Goal: Information Seeking & Learning: Learn about a topic

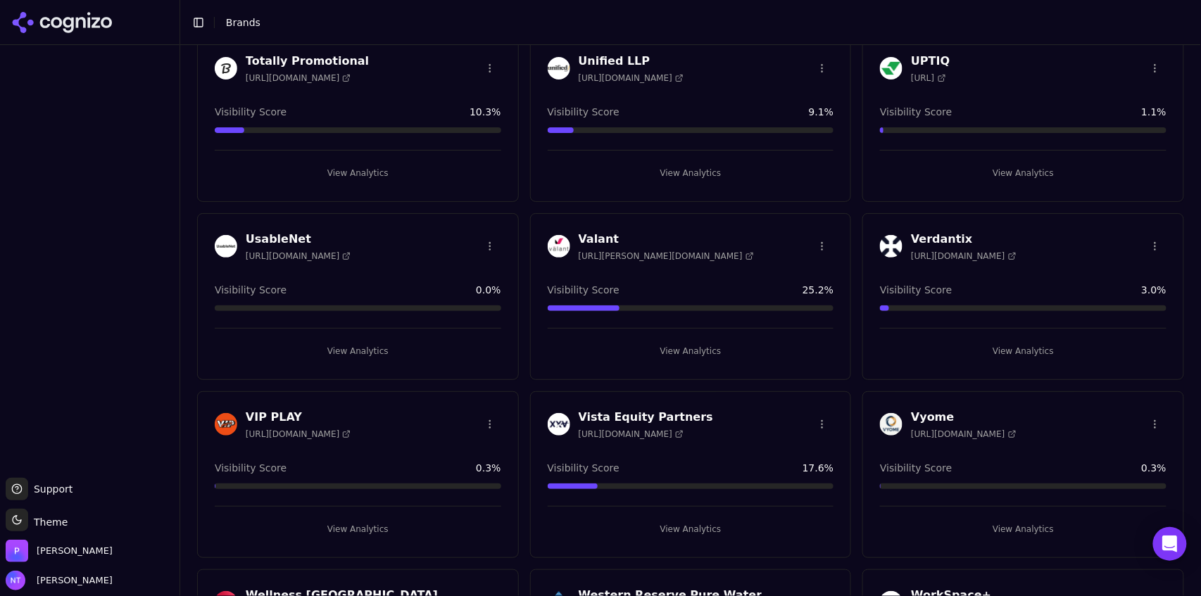
scroll to position [4832, 0]
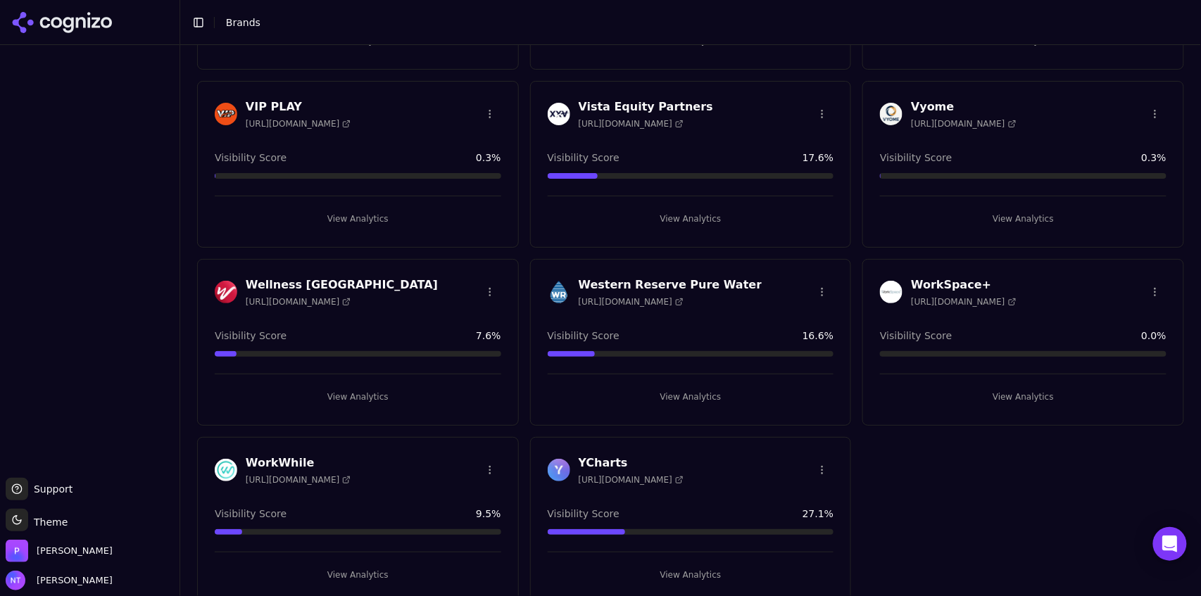
click at [997, 386] on button "View Analytics" at bounding box center [1023, 397] width 286 height 23
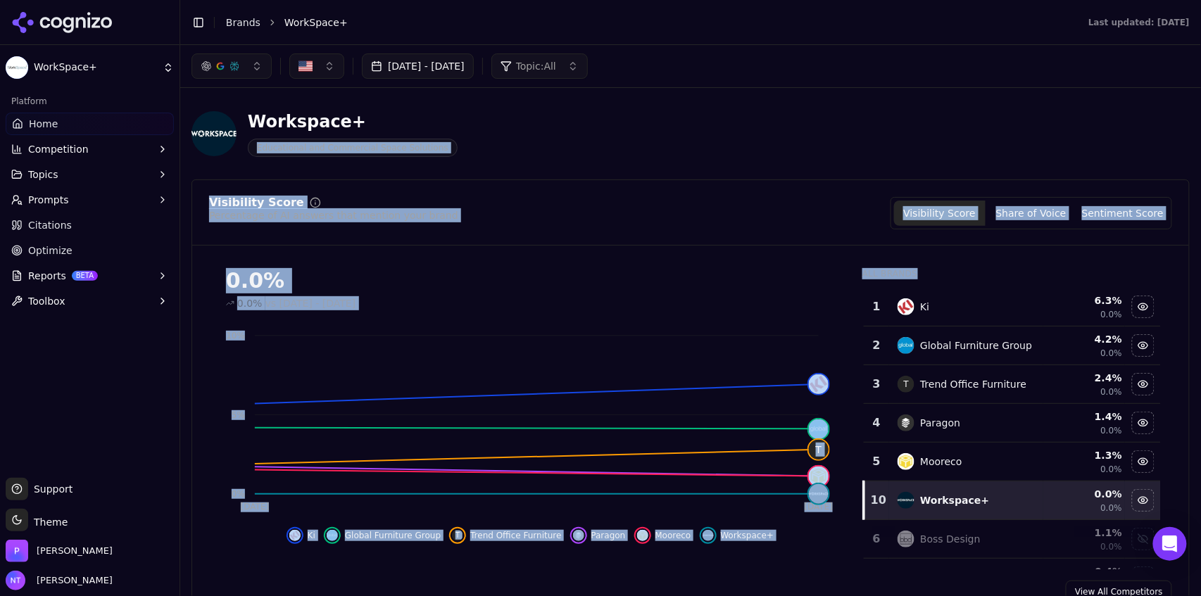
drag, startPoint x: 1194, startPoint y: 94, endPoint x: 1201, endPoint y: 256, distance: 161.4
click at [1200, 256] on div "[DATE] - [DATE] Topic: All Workspace+ Educational and Commercial Space Solution…" at bounding box center [690, 320] width 1021 height 551
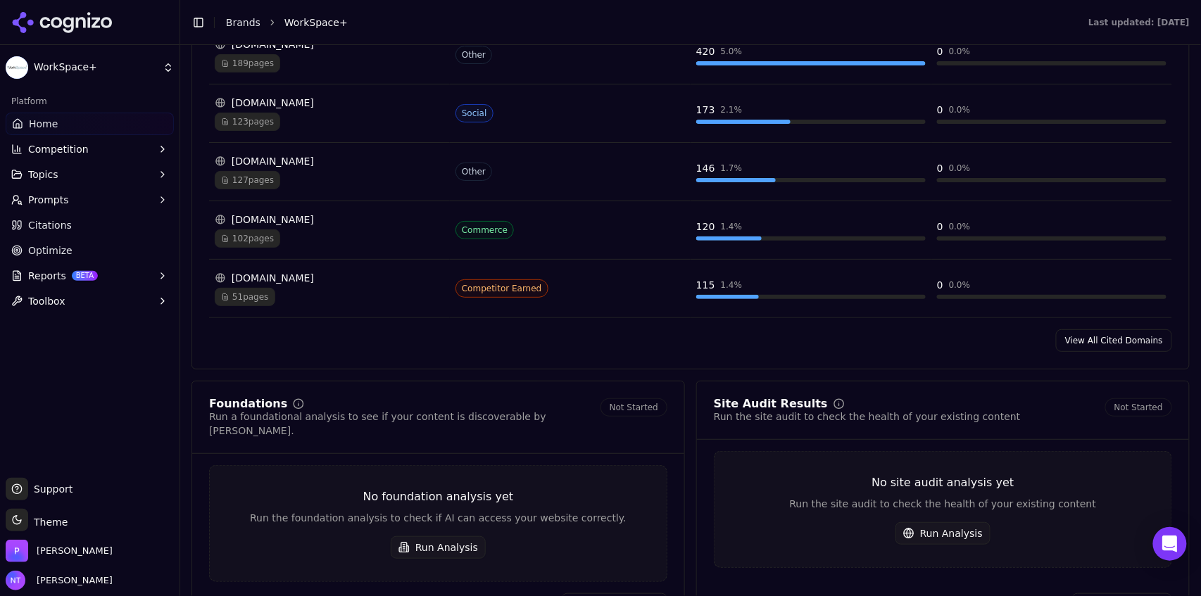
scroll to position [1539, 0]
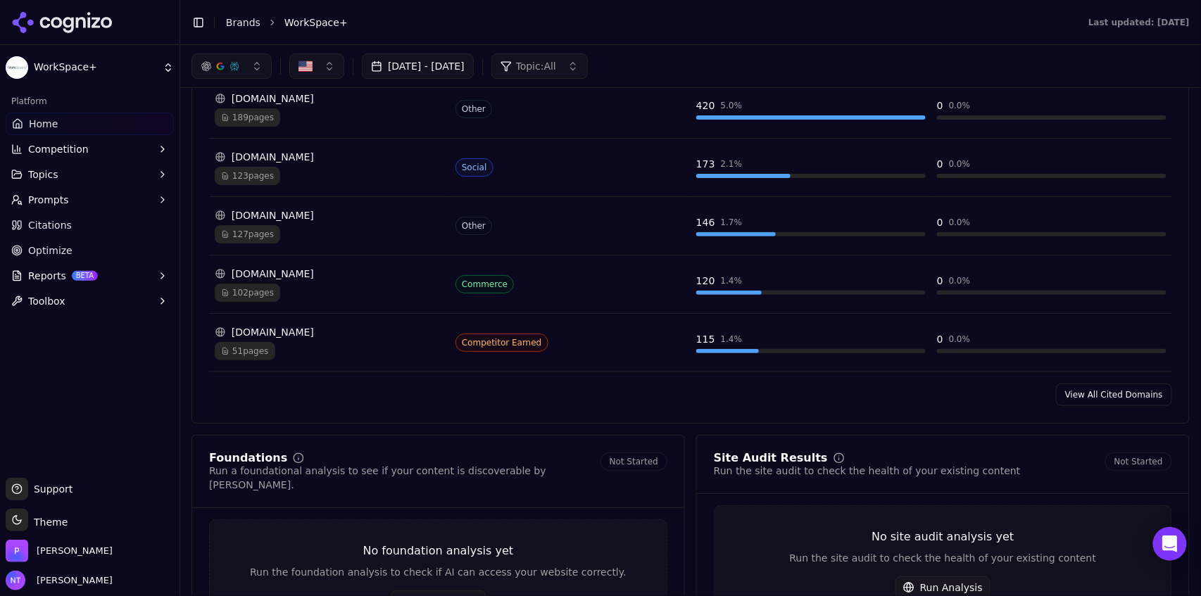
click at [1102, 400] on link "View All Cited Domains" at bounding box center [1114, 395] width 116 height 23
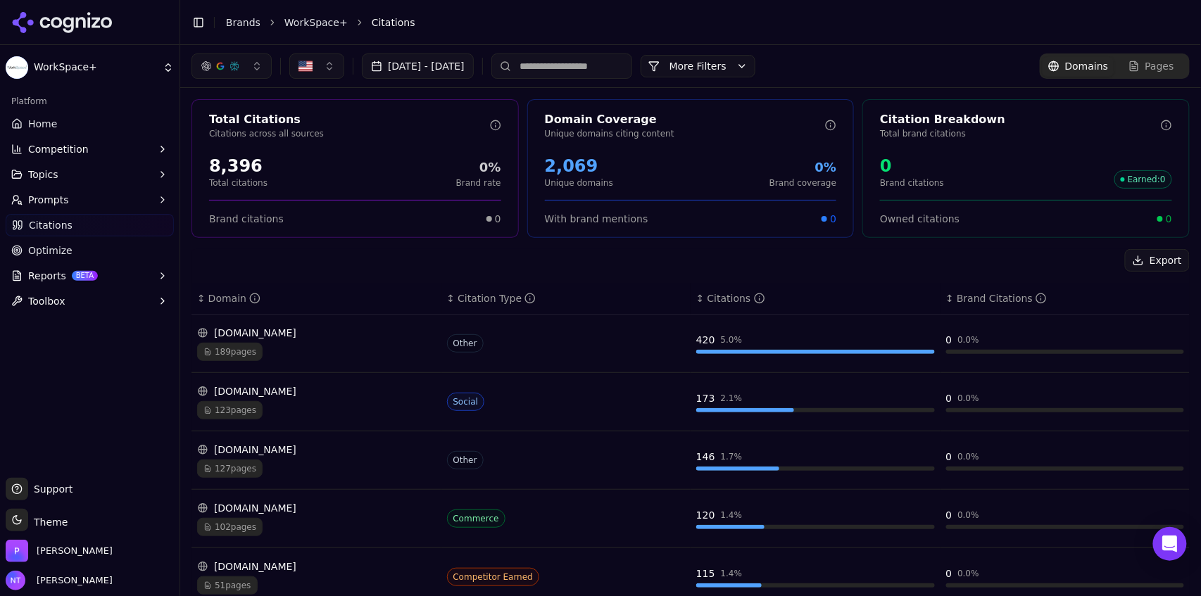
click at [597, 61] on input at bounding box center [561, 65] width 141 height 25
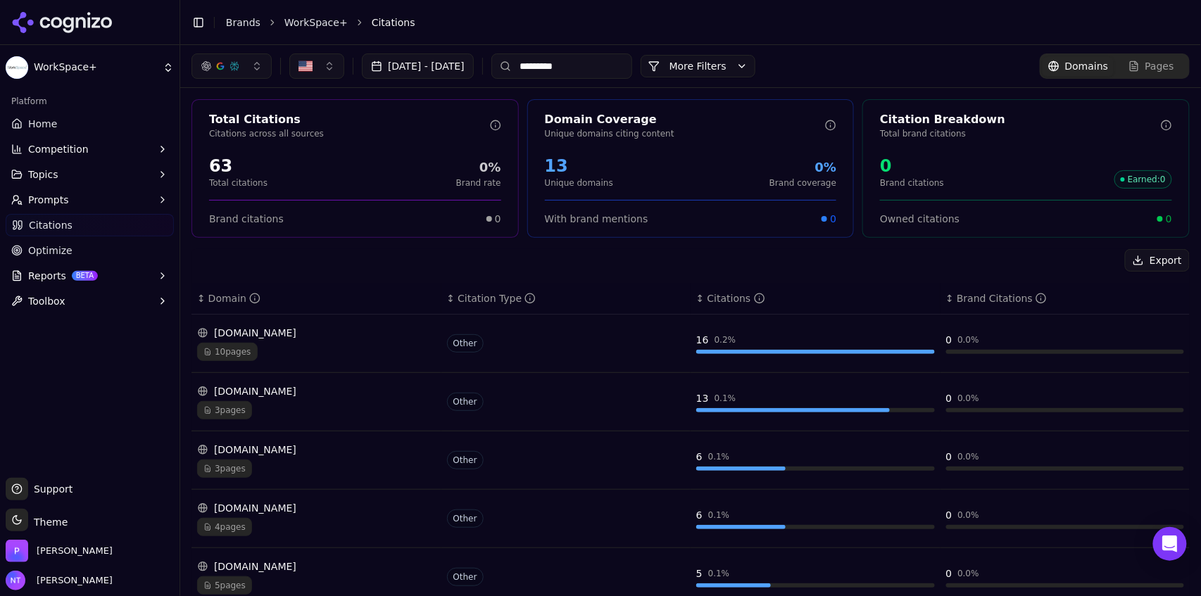
type input "*********"
click at [242, 27] on link "Brands" at bounding box center [243, 22] width 34 height 11
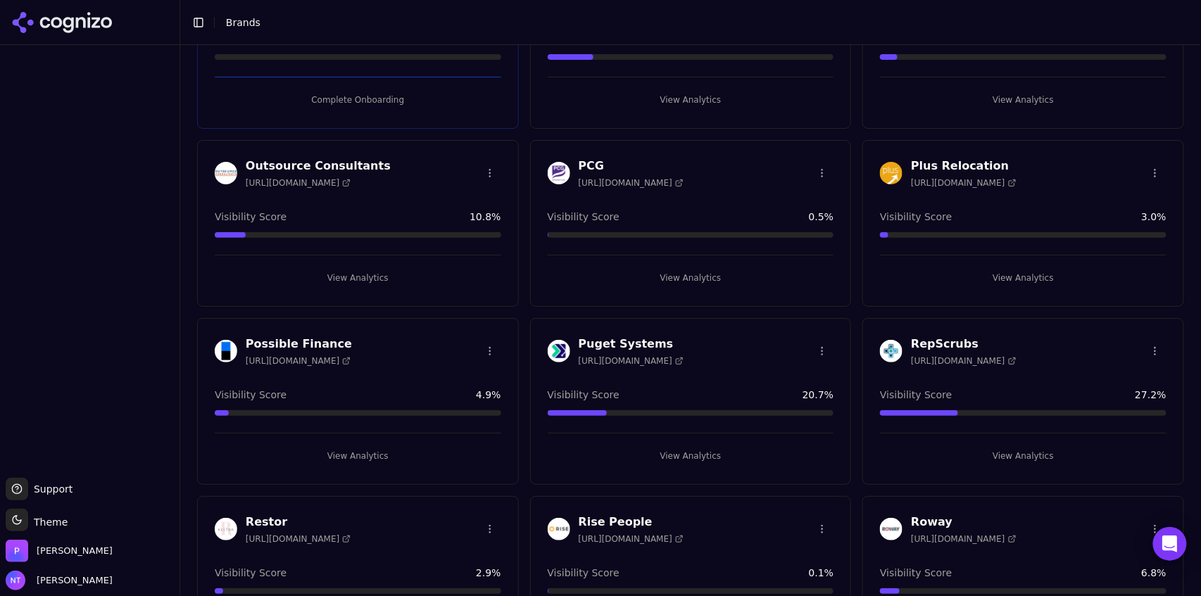
scroll to position [2904, 0]
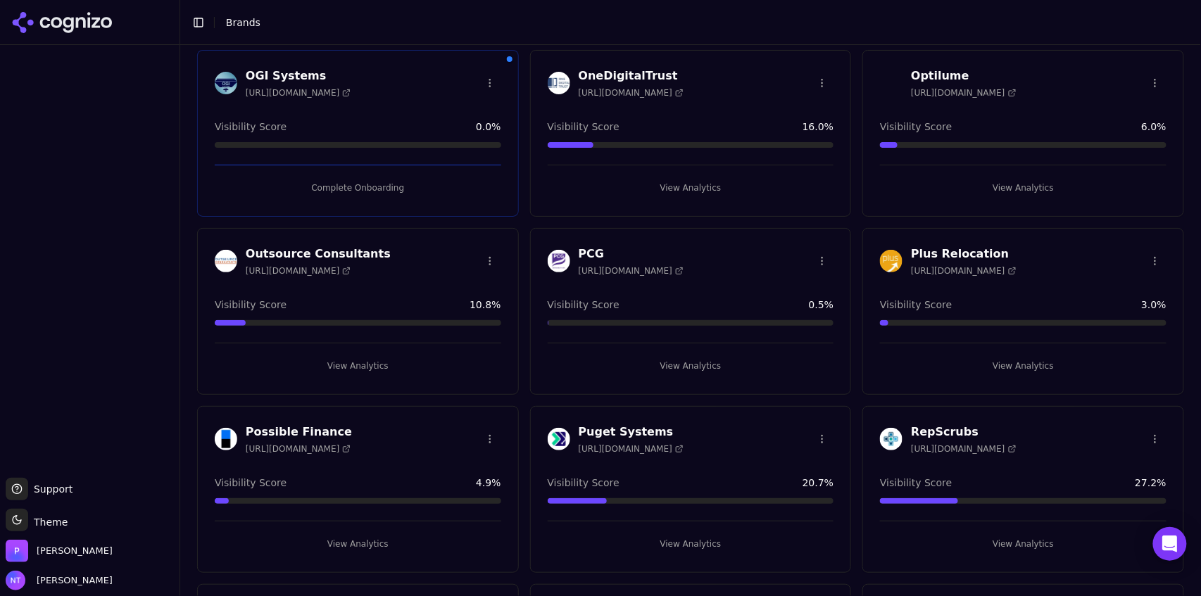
click at [363, 363] on button "View Analytics" at bounding box center [358, 366] width 286 height 23
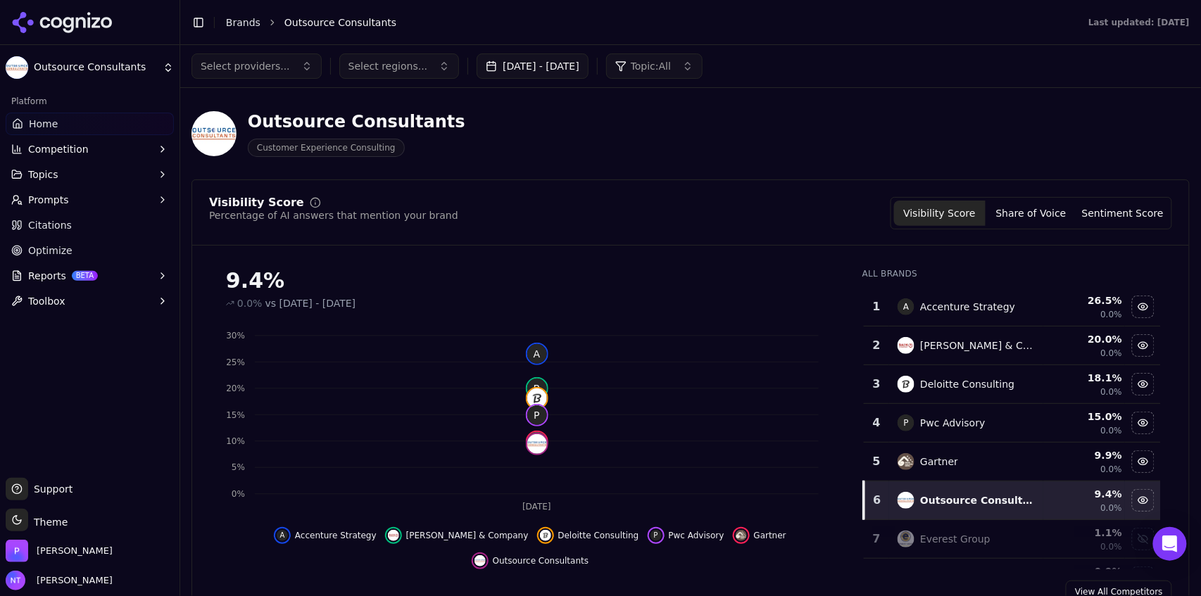
click at [200, 23] on button "Toggle Sidebar" at bounding box center [199, 23] width 20 height 20
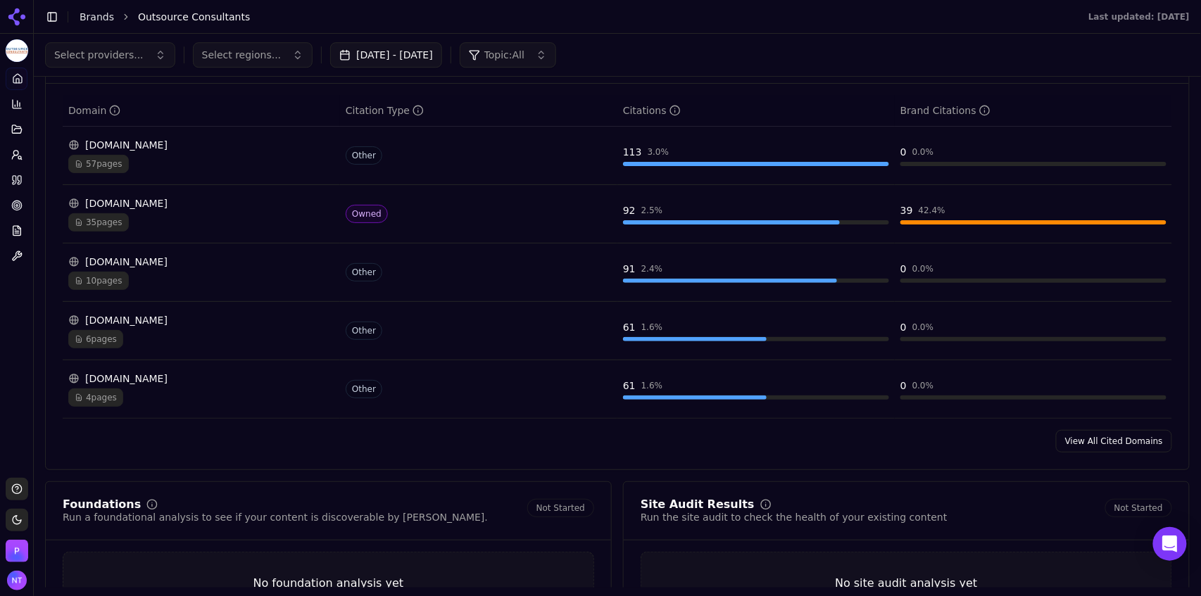
scroll to position [1371, 0]
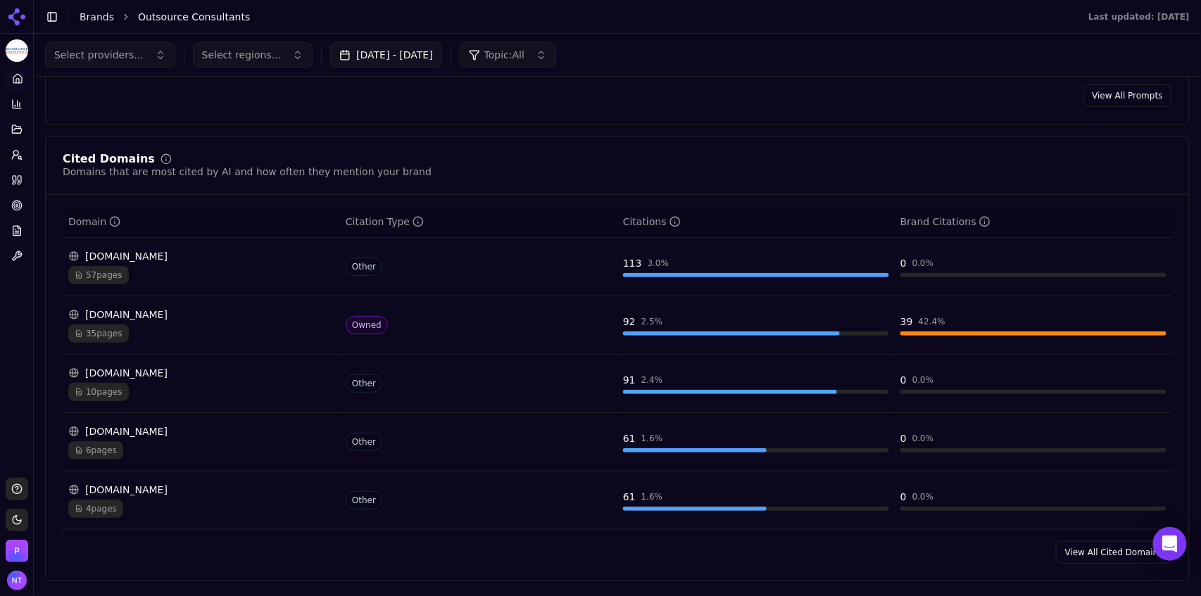
click at [417, 58] on button "[DATE] - [DATE]" at bounding box center [386, 54] width 112 height 25
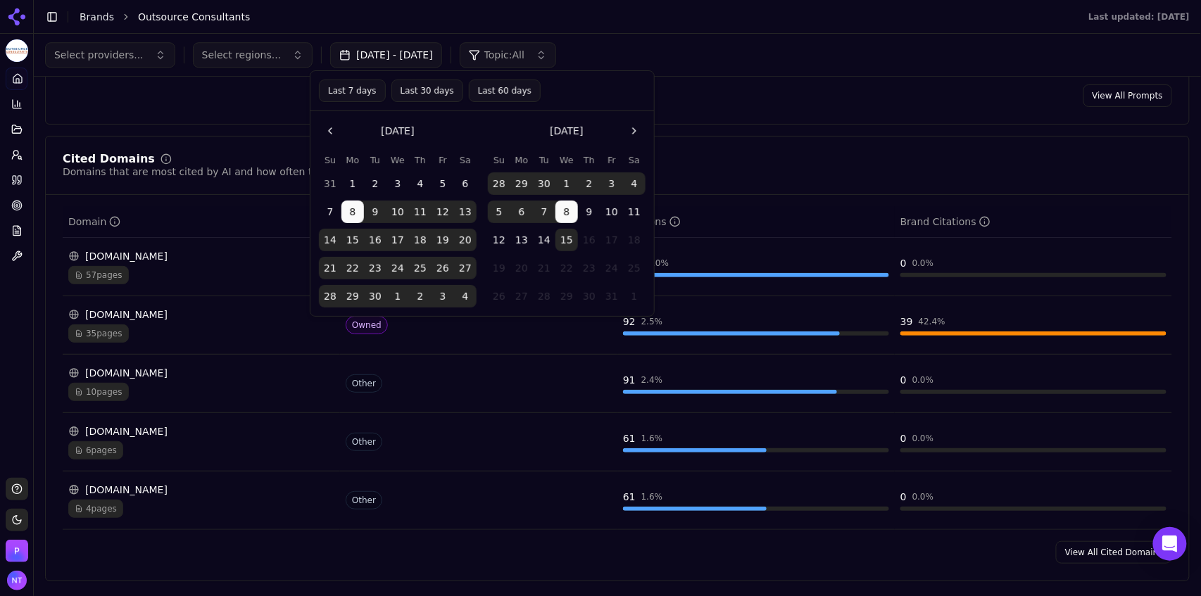
click at [412, 95] on button "Last 30 days" at bounding box center [427, 91] width 72 height 23
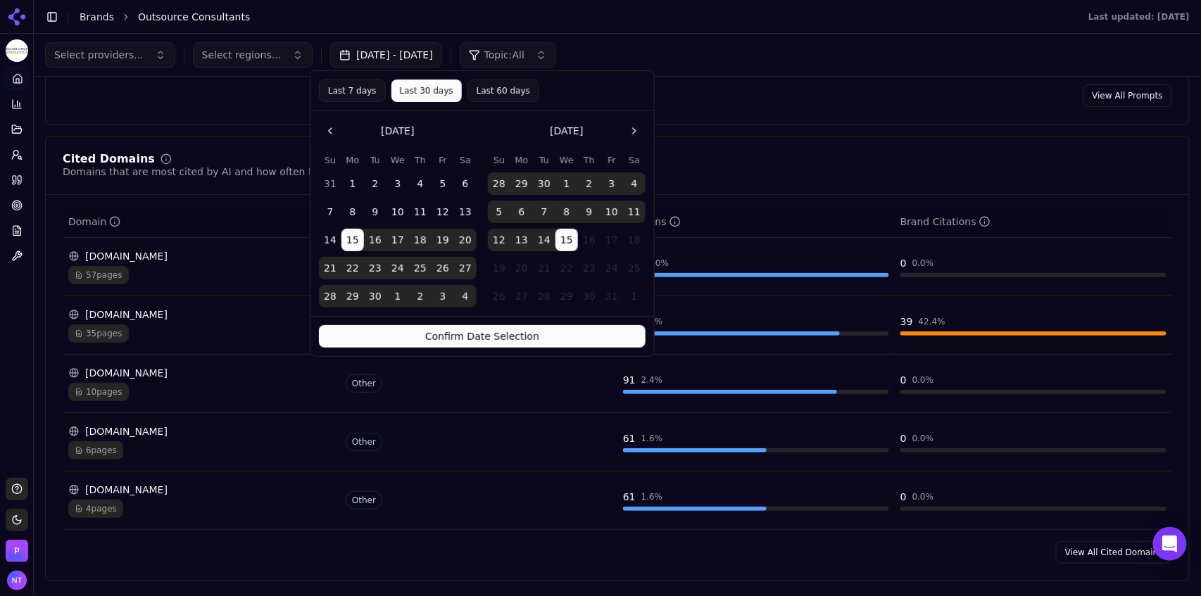
click at [508, 334] on button "Confirm Date Selection" at bounding box center [482, 336] width 327 height 23
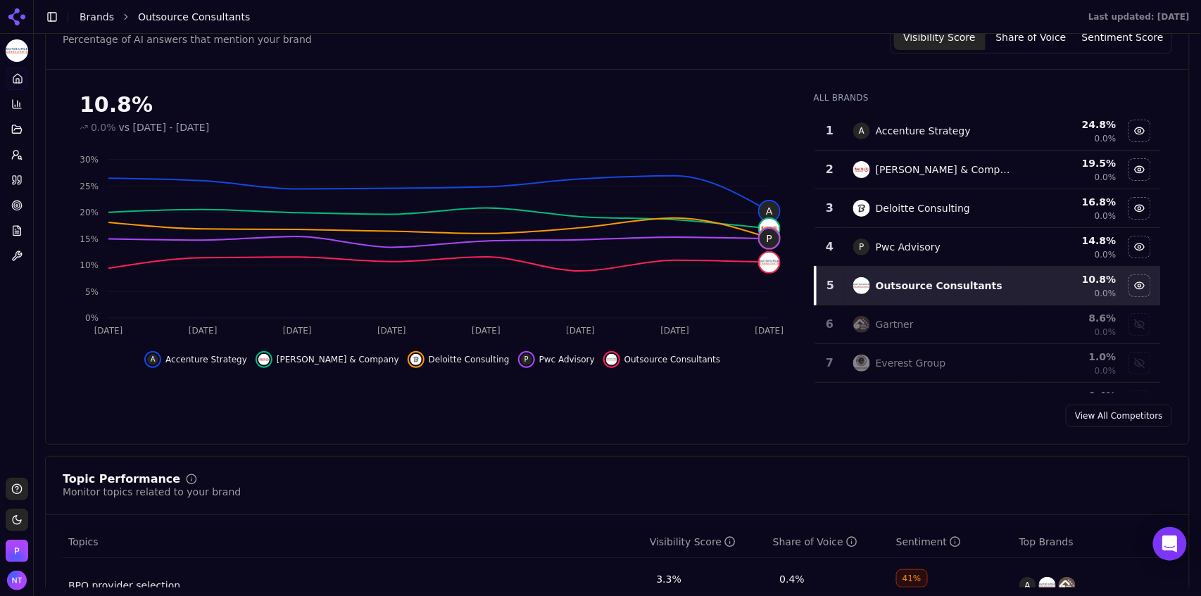
scroll to position [71, 0]
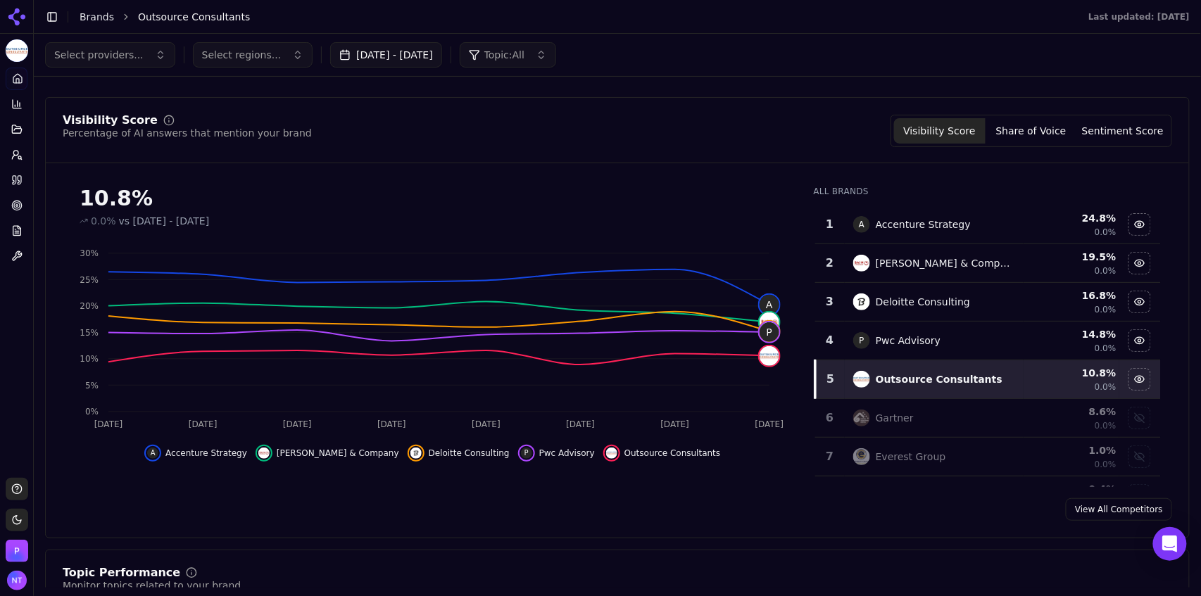
click at [1028, 129] on button "Share of Voice" at bounding box center [1031, 130] width 92 height 25
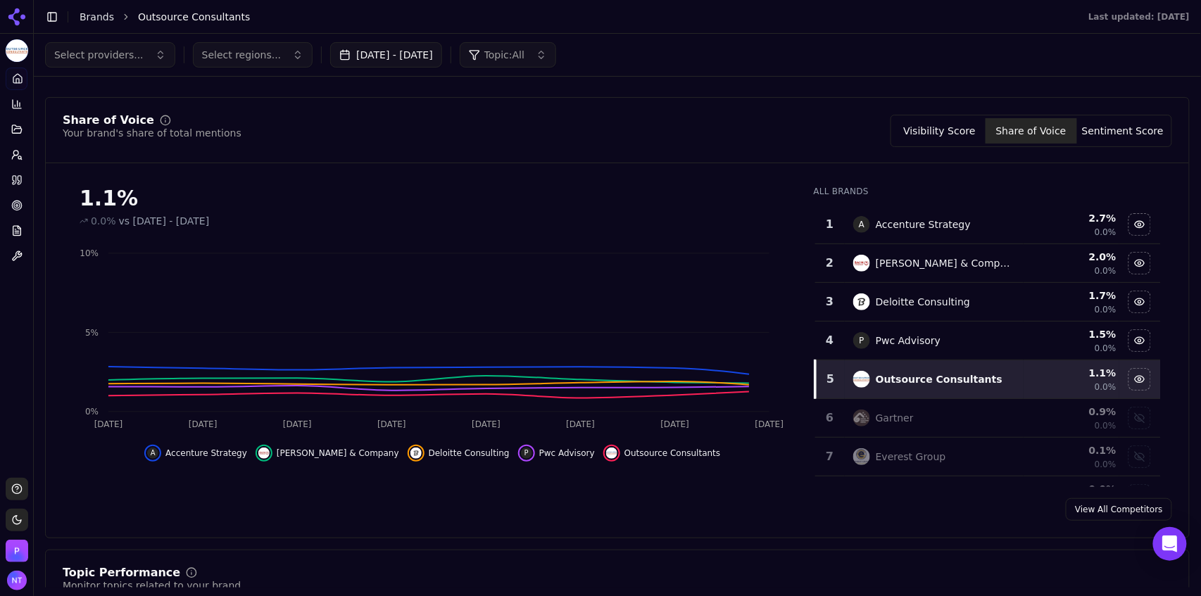
click at [1109, 127] on button "Sentiment Score" at bounding box center [1123, 130] width 92 height 25
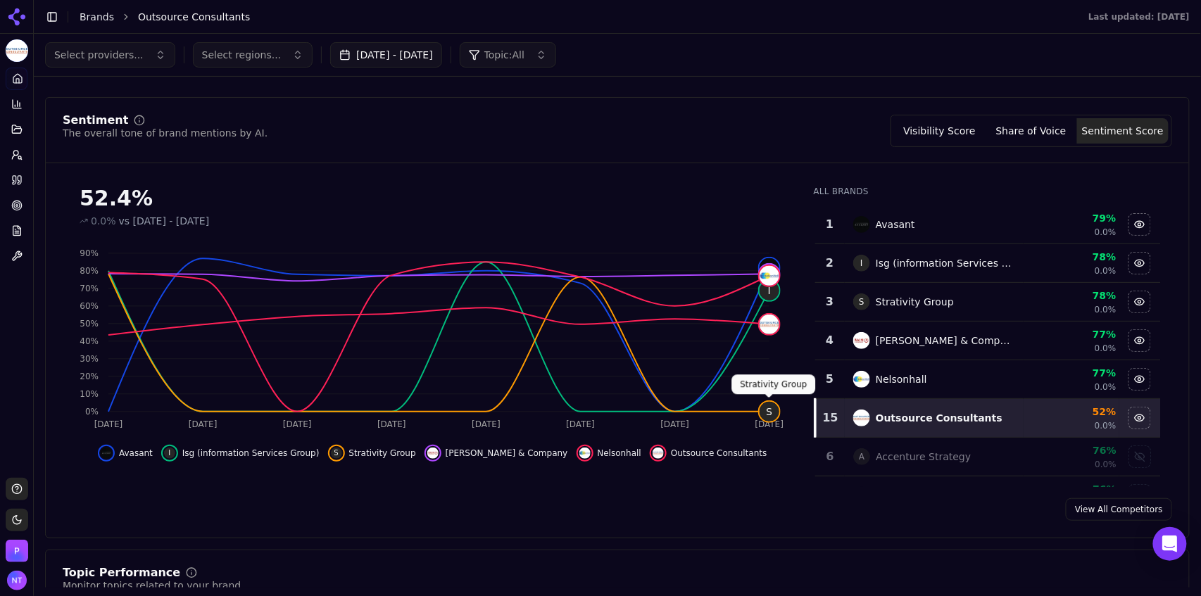
click at [75, 53] on span "Select providers..." at bounding box center [98, 55] width 89 height 14
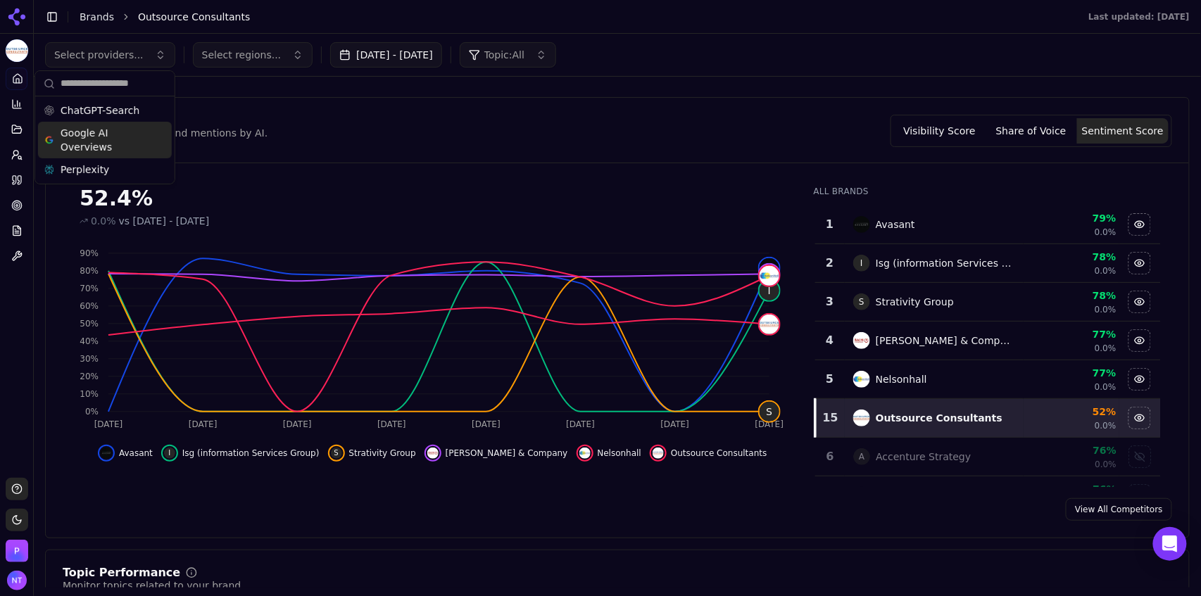
click at [84, 145] on span "Google AI Overviews" at bounding box center [105, 140] width 89 height 28
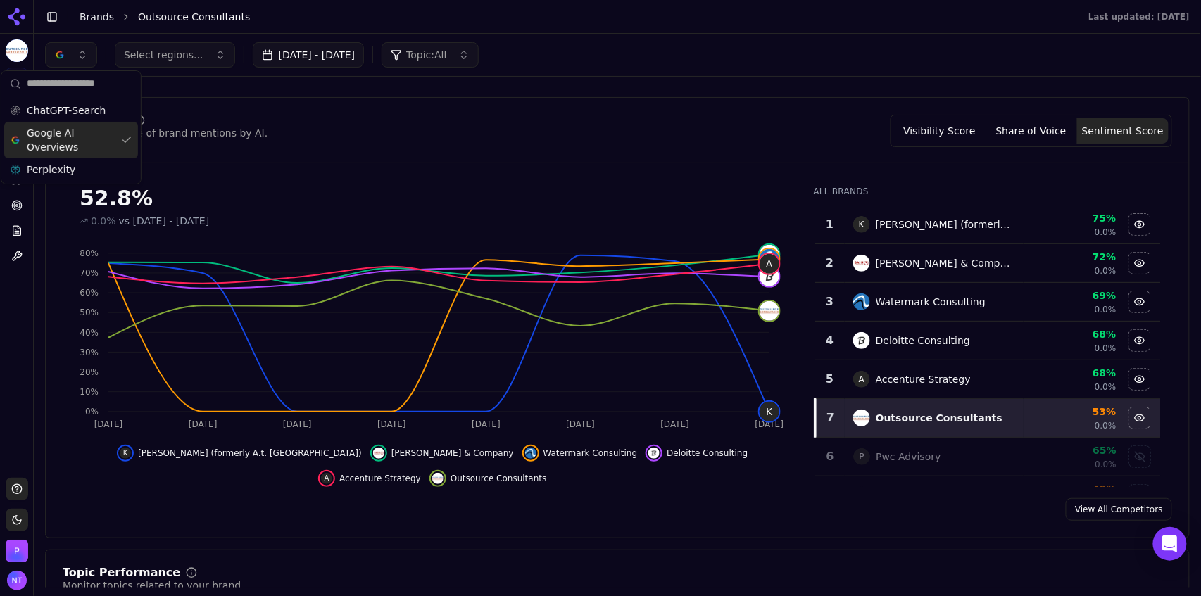
click at [1042, 127] on button "Share of Voice" at bounding box center [1031, 130] width 92 height 25
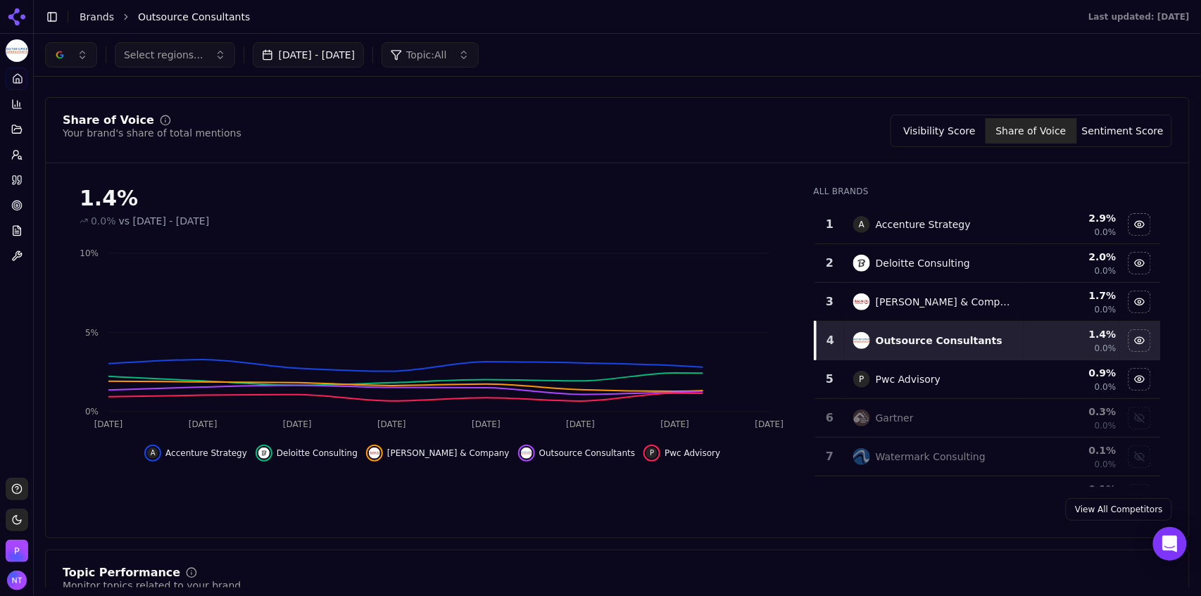
click at [956, 126] on button "Visibility Score" at bounding box center [940, 130] width 92 height 25
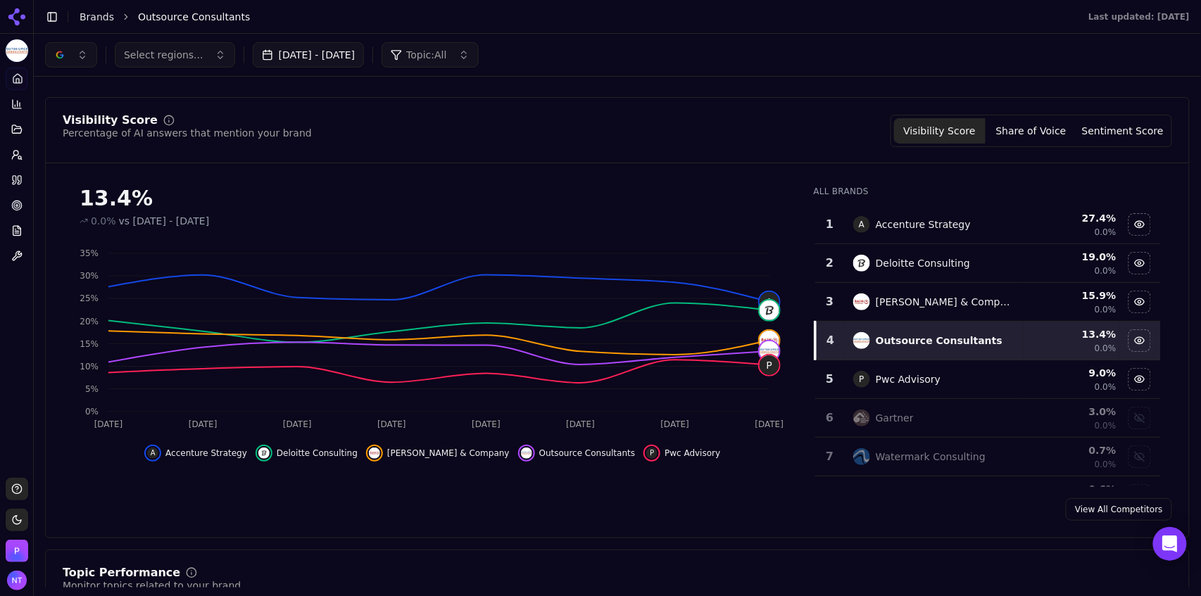
click at [66, 58] on button "button" at bounding box center [71, 54] width 52 height 25
click at [71, 106] on span "ChatGPT-Search" at bounding box center [66, 110] width 79 height 14
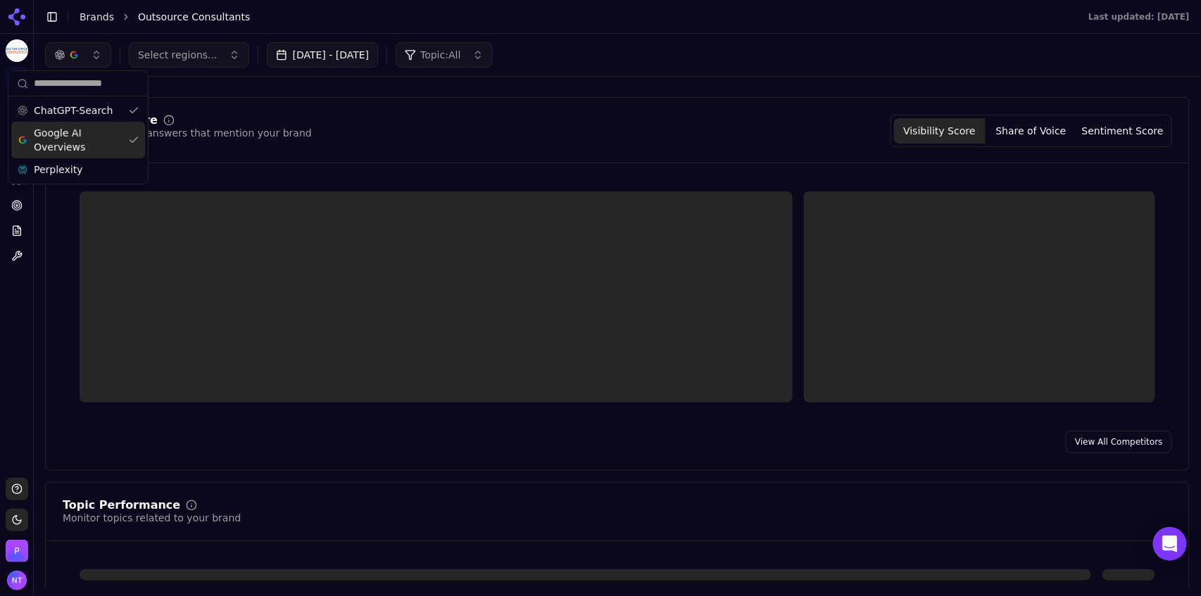
click at [67, 141] on span "Google AI Overviews" at bounding box center [78, 140] width 89 height 28
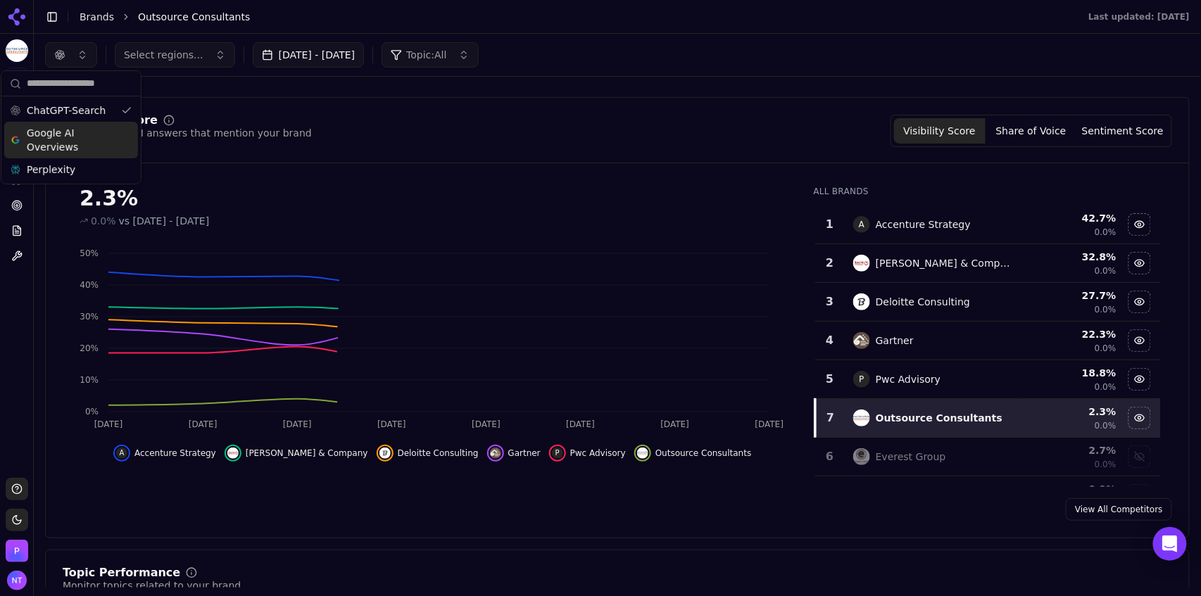
click at [637, 57] on div "Select regions... [DATE] - [DATE] Topic: All" at bounding box center [617, 54] width 1145 height 25
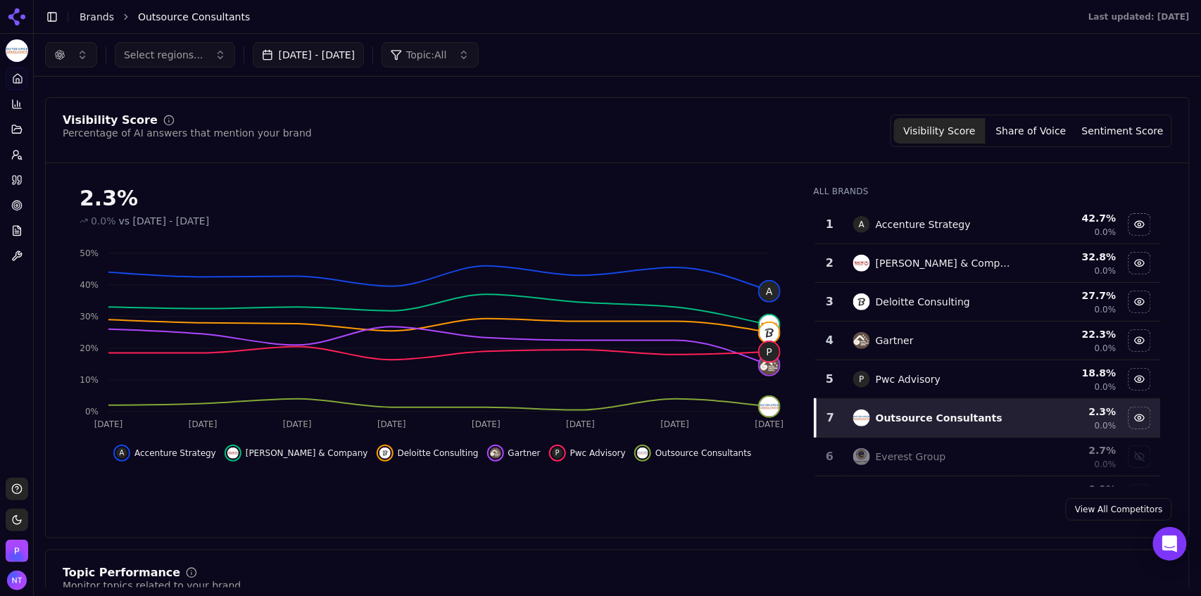
click at [1039, 144] on div "Visibility Score Share of Voice Sentiment Score" at bounding box center [1031, 131] width 282 height 32
click at [1033, 132] on button "Share of Voice" at bounding box center [1031, 130] width 92 height 25
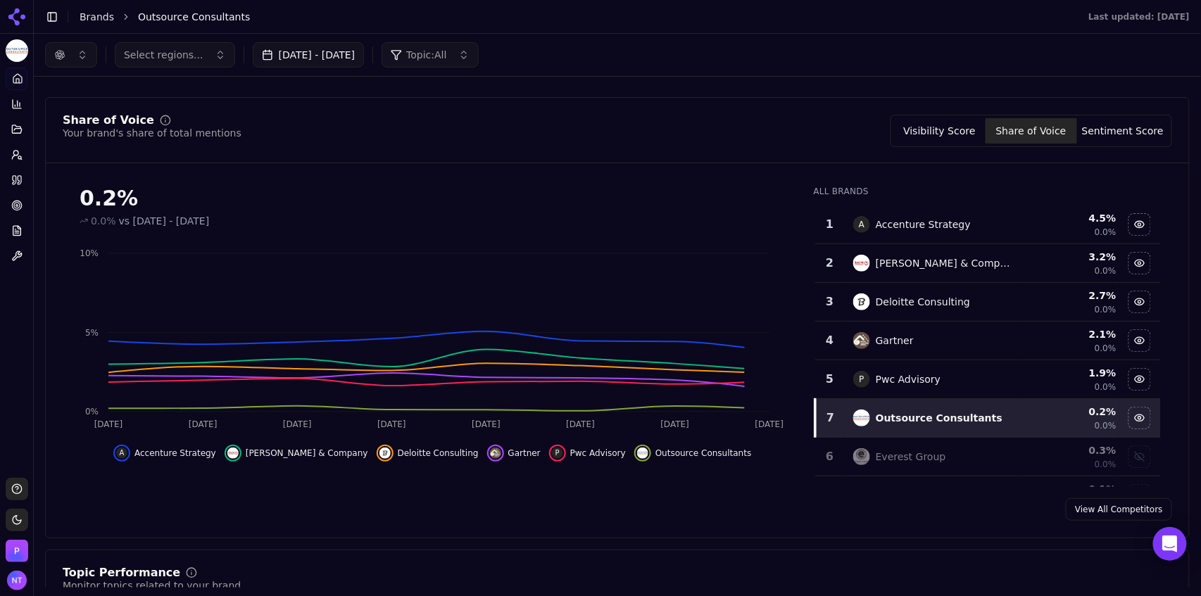
click at [1117, 130] on button "Sentiment Score" at bounding box center [1123, 130] width 92 height 25
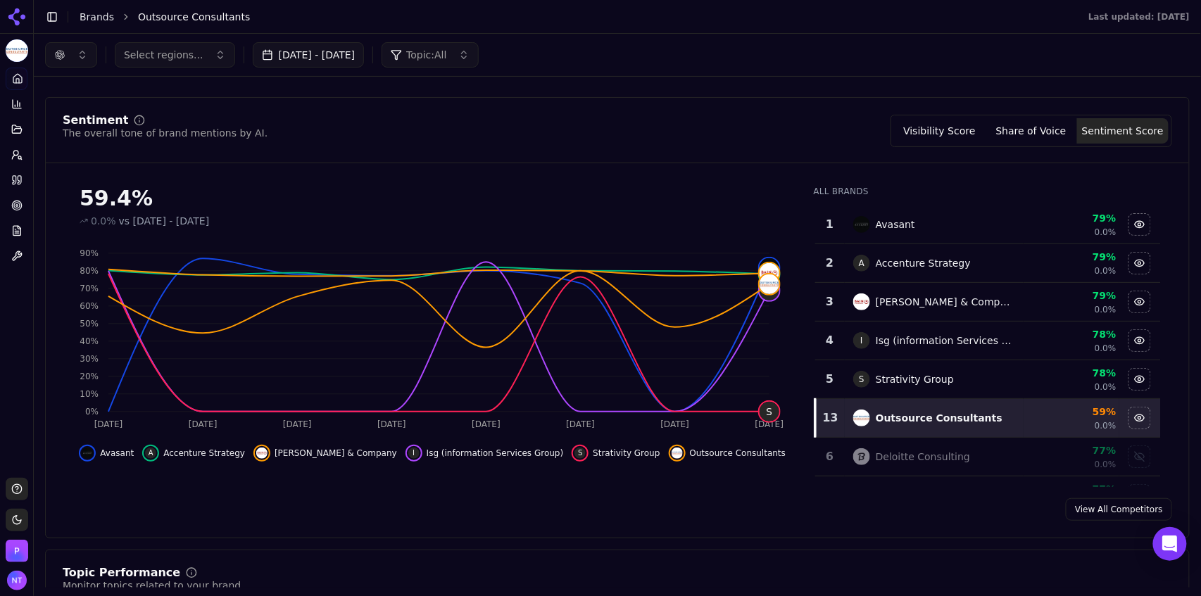
click at [87, 56] on button "button" at bounding box center [71, 54] width 52 height 25
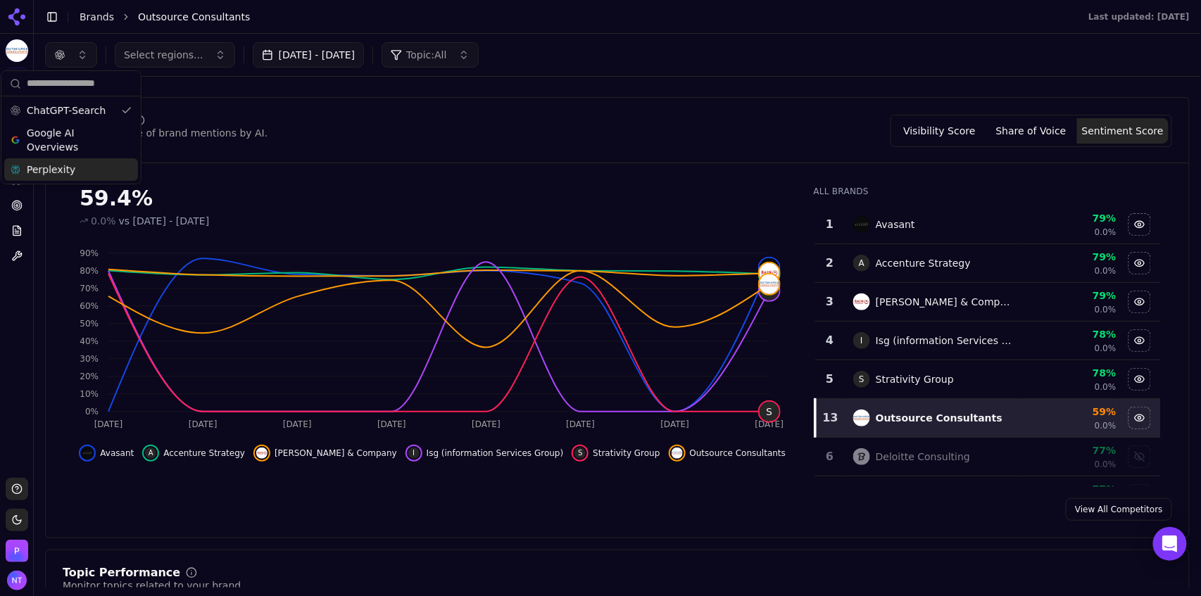
click at [66, 172] on span "Perplexity" at bounding box center [51, 170] width 49 height 14
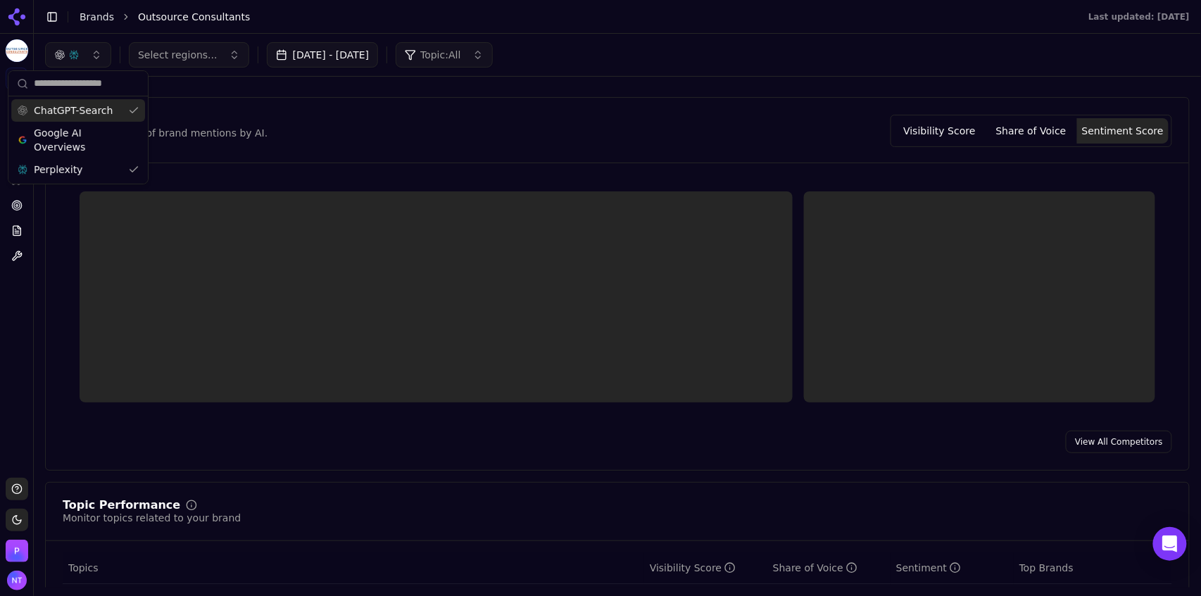
click at [79, 96] on div "ChatGPT-Search Google AI Overviews Perplexity" at bounding box center [77, 139] width 139 height 87
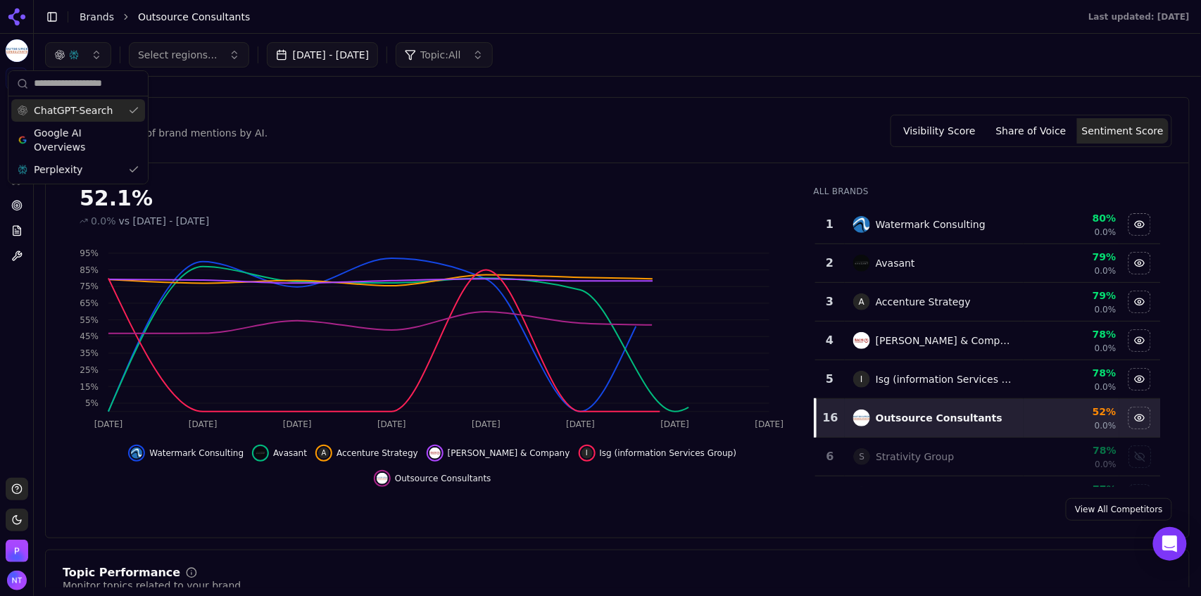
click at [90, 108] on span "ChatGPT-Search" at bounding box center [73, 110] width 79 height 14
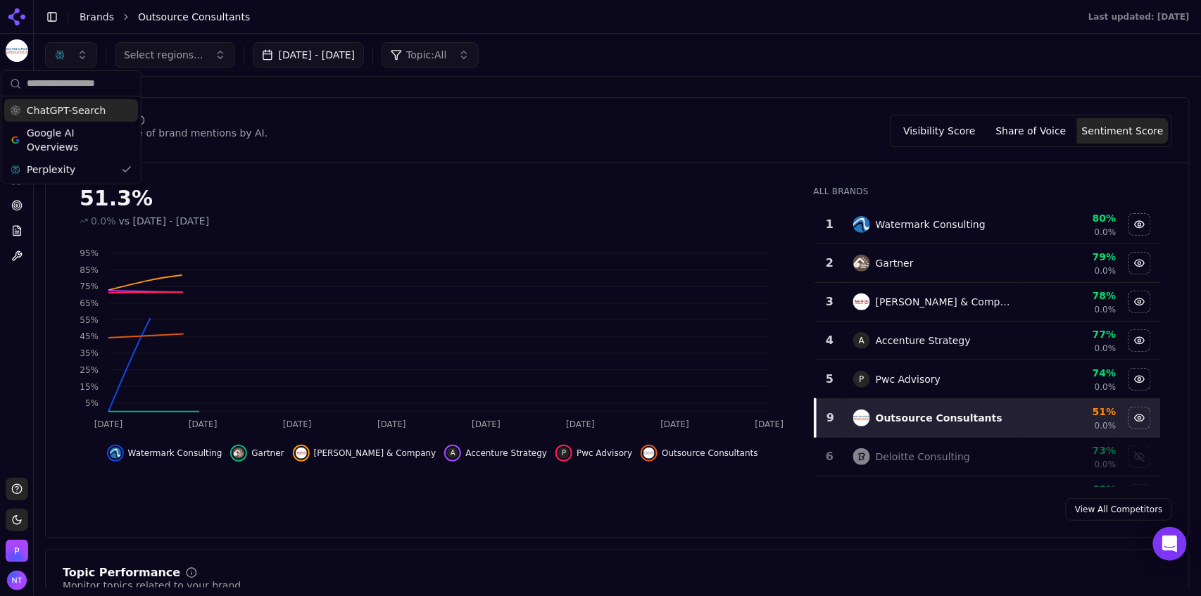
click at [905, 45] on div "Select regions... [DATE] - [DATE] Topic: All" at bounding box center [617, 54] width 1145 height 25
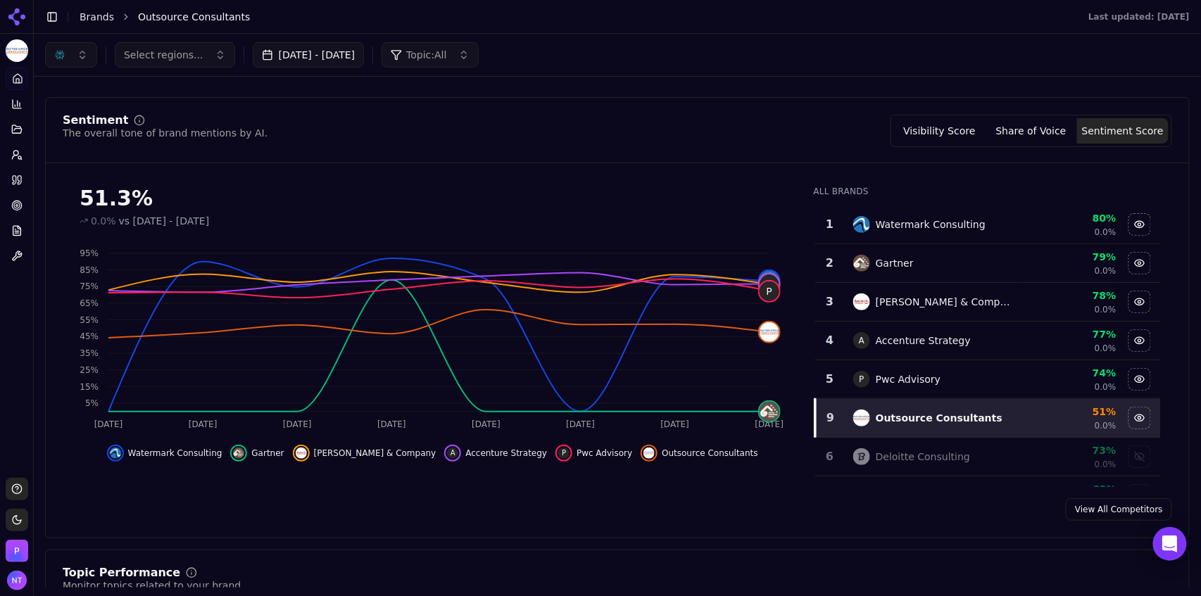
click at [1035, 130] on button "Share of Voice" at bounding box center [1031, 130] width 92 height 25
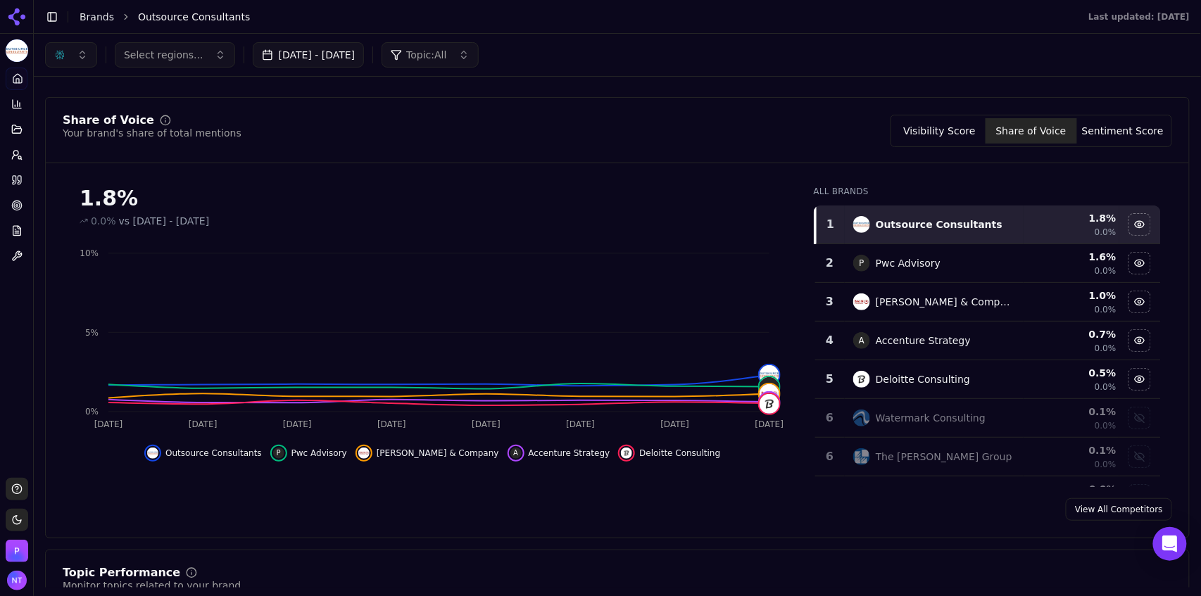
click at [965, 137] on button "Visibility Score" at bounding box center [940, 130] width 92 height 25
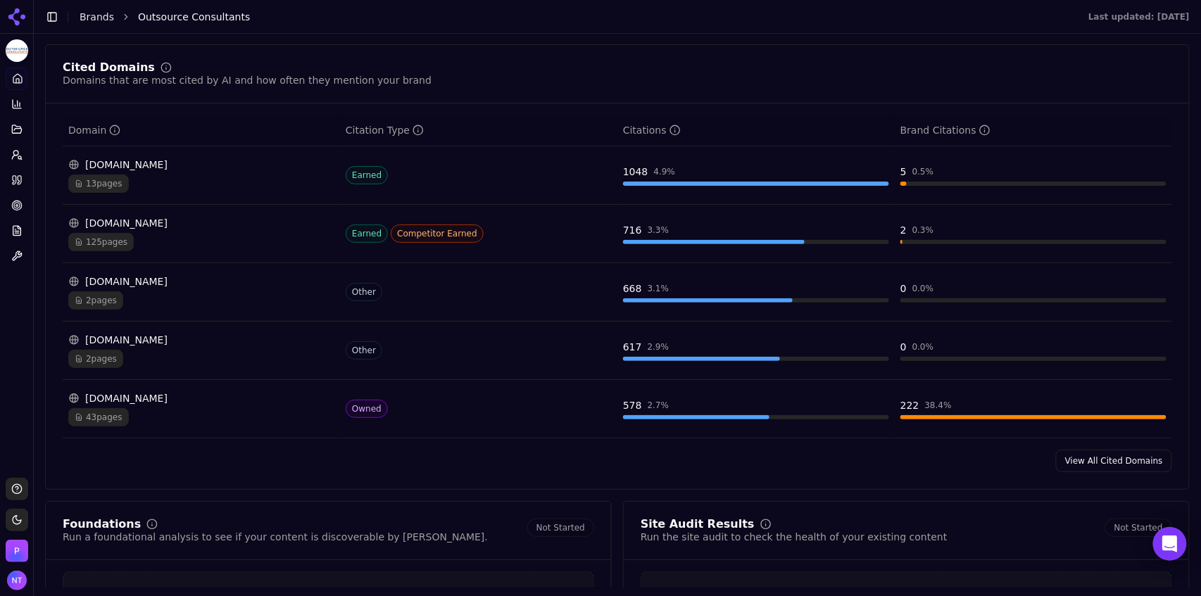
scroll to position [1467, 0]
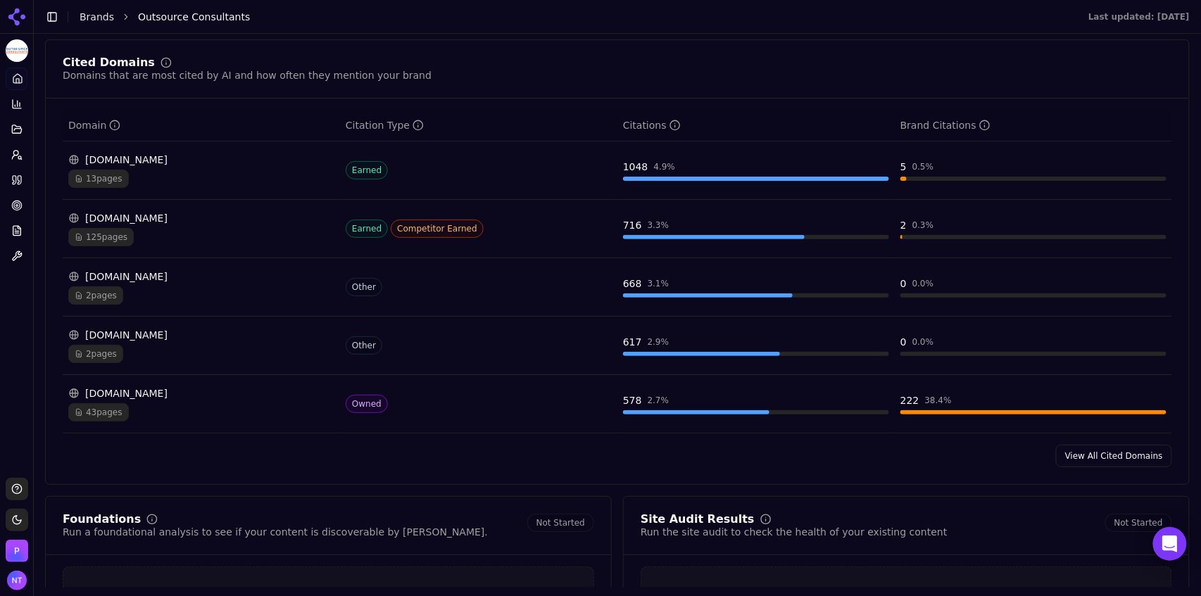
click at [161, 176] on div "13 pages" at bounding box center [201, 179] width 266 height 18
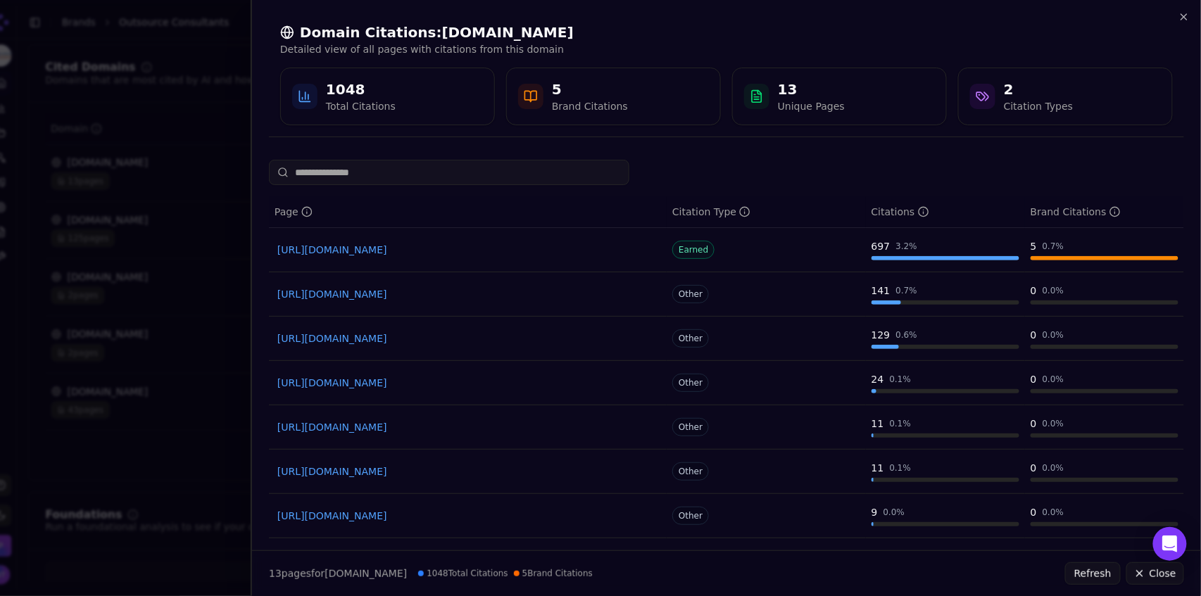
click at [517, 251] on link "[URL][DOMAIN_NAME]" at bounding box center [467, 250] width 381 height 14
click at [1183, 18] on icon "button" at bounding box center [1184, 17] width 6 height 6
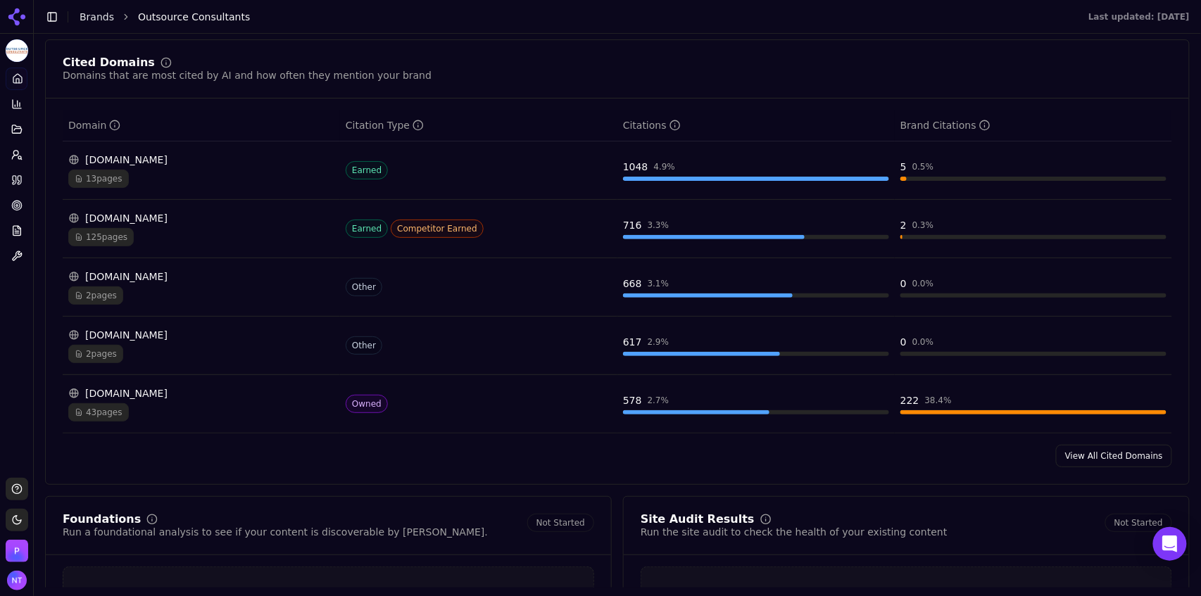
click at [1113, 460] on link "View All Cited Domains" at bounding box center [1114, 456] width 116 height 23
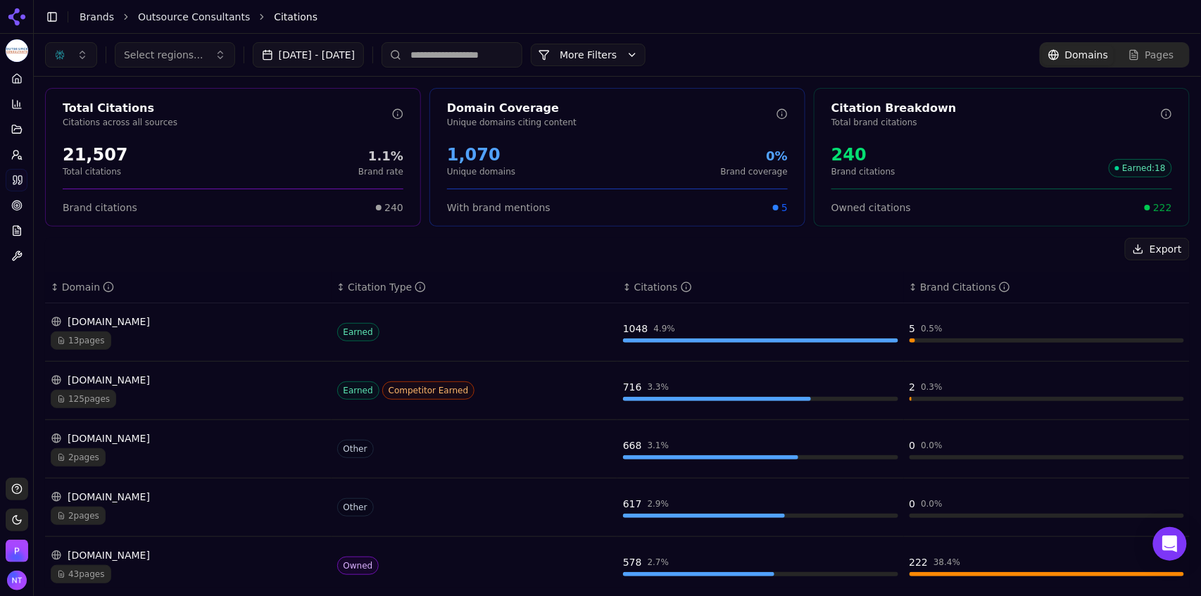
click at [66, 52] on button "button" at bounding box center [71, 54] width 52 height 25
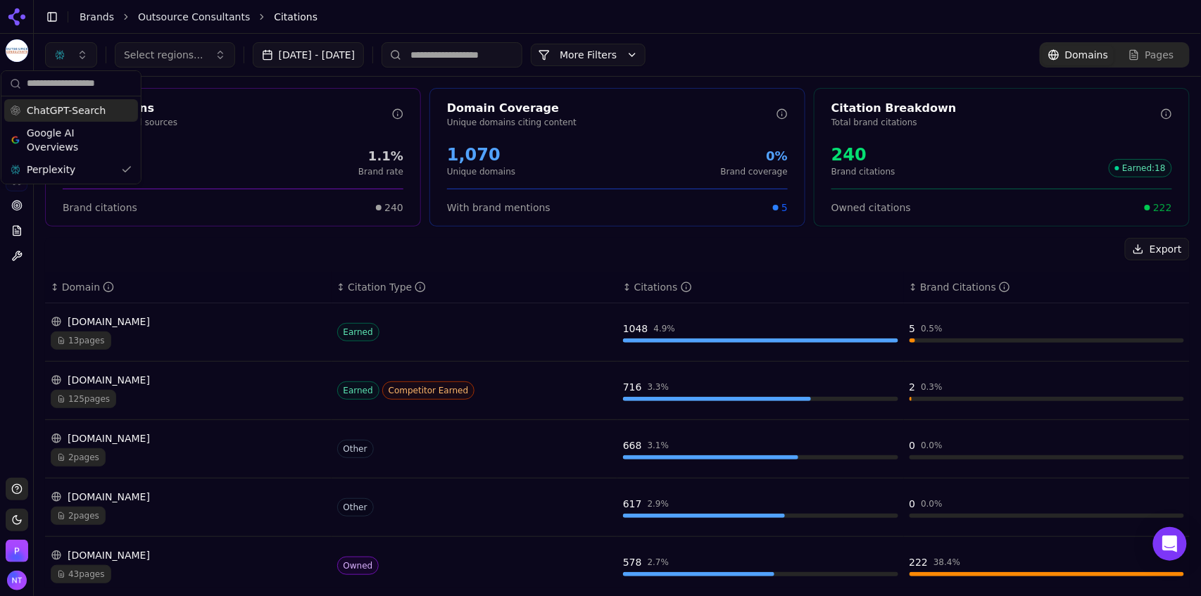
click at [71, 108] on span "ChatGPT-Search" at bounding box center [66, 110] width 79 height 14
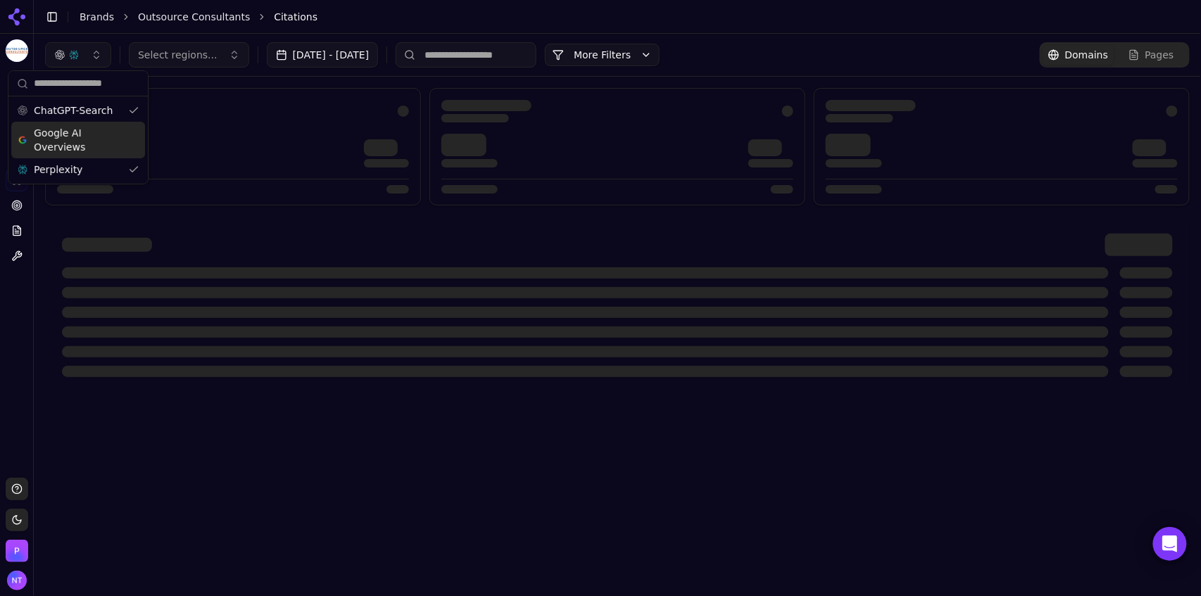
click at [73, 138] on span "Google AI Overviews" at bounding box center [78, 140] width 89 height 28
click at [424, 29] on header "Toggle Sidebar Brands Outsource Consultants Citations" at bounding box center [617, 17] width 1167 height 34
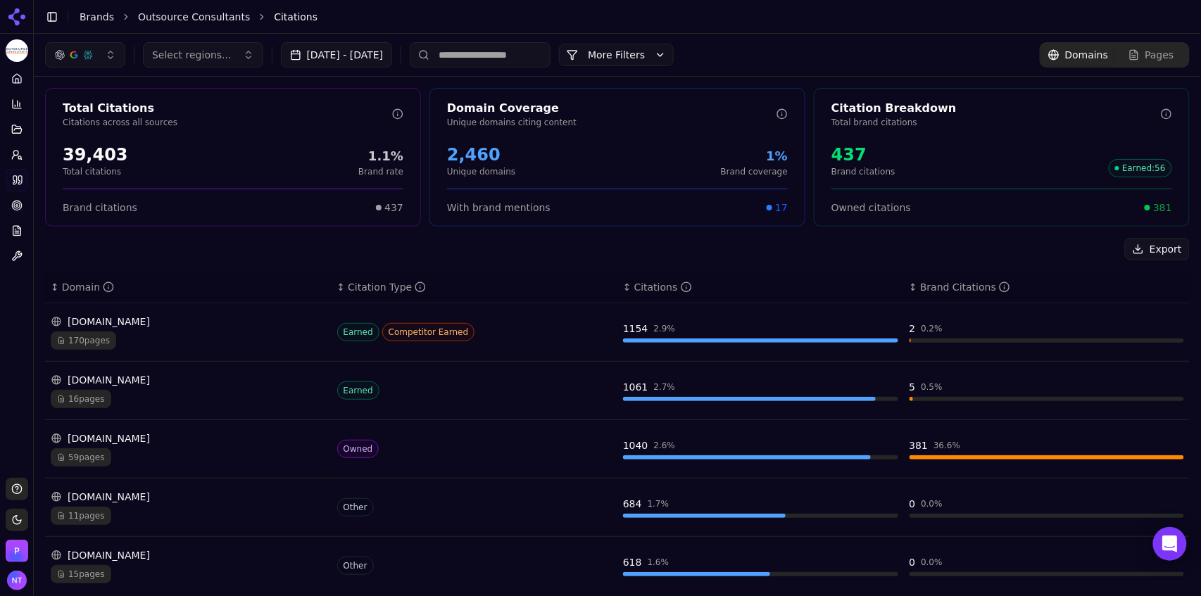
click at [500, 49] on input at bounding box center [480, 54] width 141 height 25
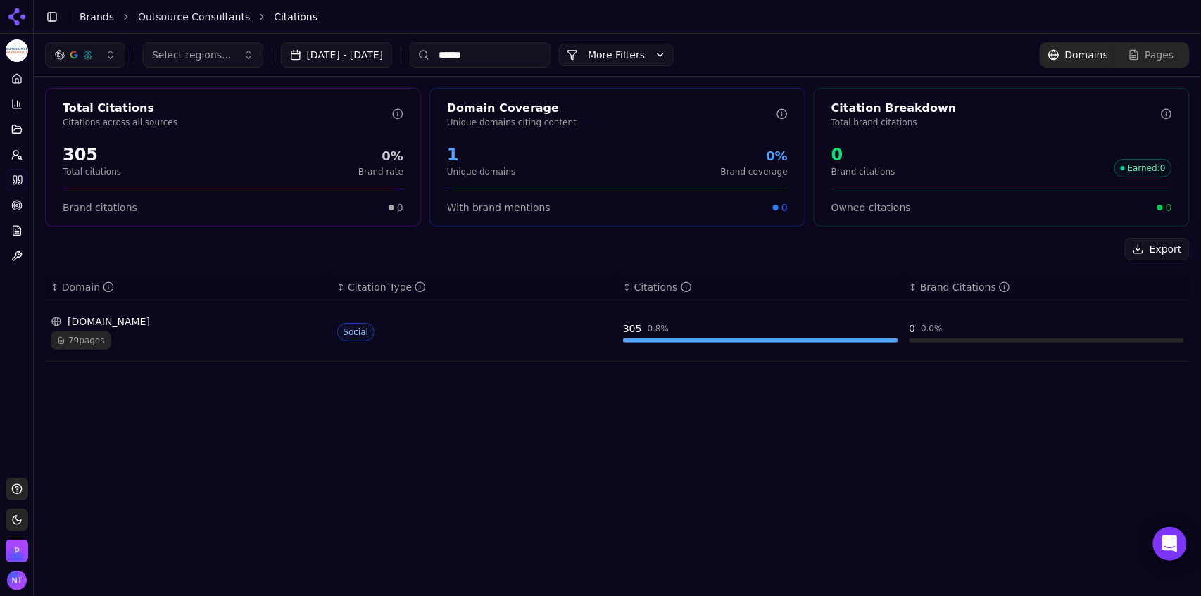
click at [498, 51] on input "******" at bounding box center [480, 54] width 141 height 25
click at [531, 326] on div "Wiki Competitor Earned" at bounding box center [474, 332] width 275 height 18
click at [510, 339] on div "Wiki Competitor Earned" at bounding box center [474, 332] width 275 height 18
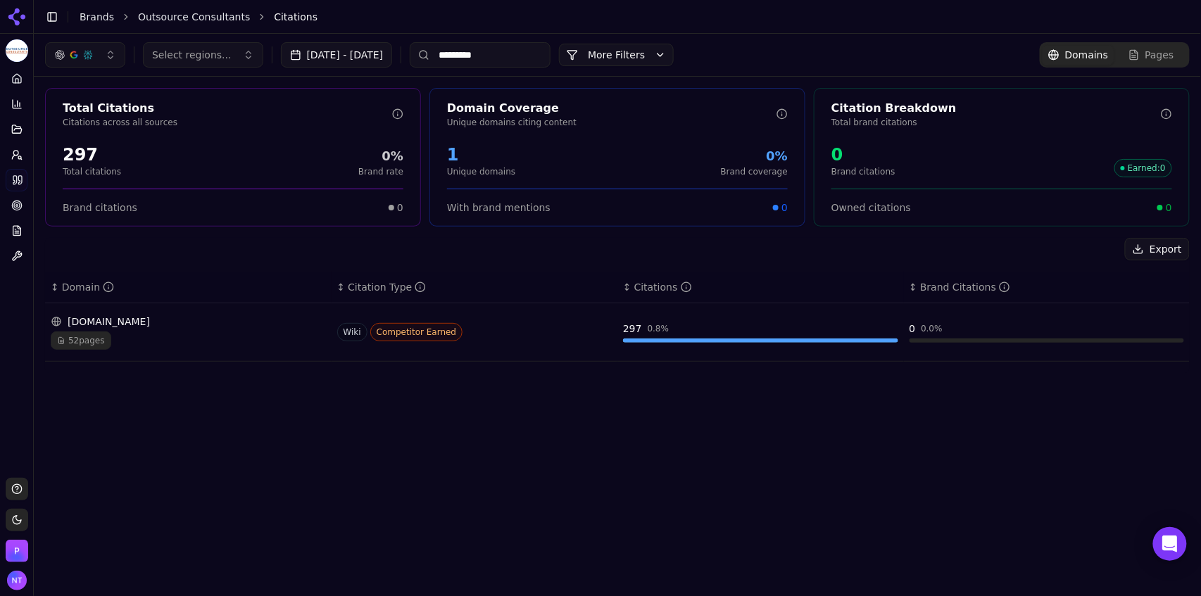
click at [283, 319] on div "[DOMAIN_NAME]" at bounding box center [188, 322] width 275 height 14
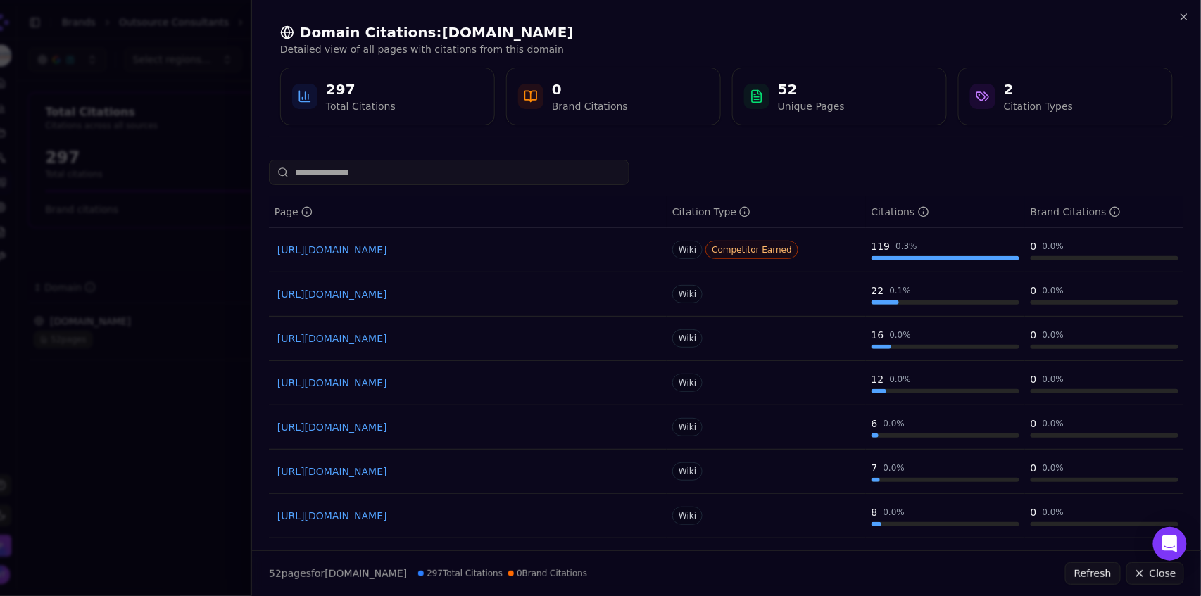
click at [1190, 18] on div "Domain Citations: [DOMAIN_NAME] Detailed view of all pages with citations from …" at bounding box center [726, 74] width 949 height 149
click at [1189, 18] on icon "button" at bounding box center [1183, 16] width 11 height 11
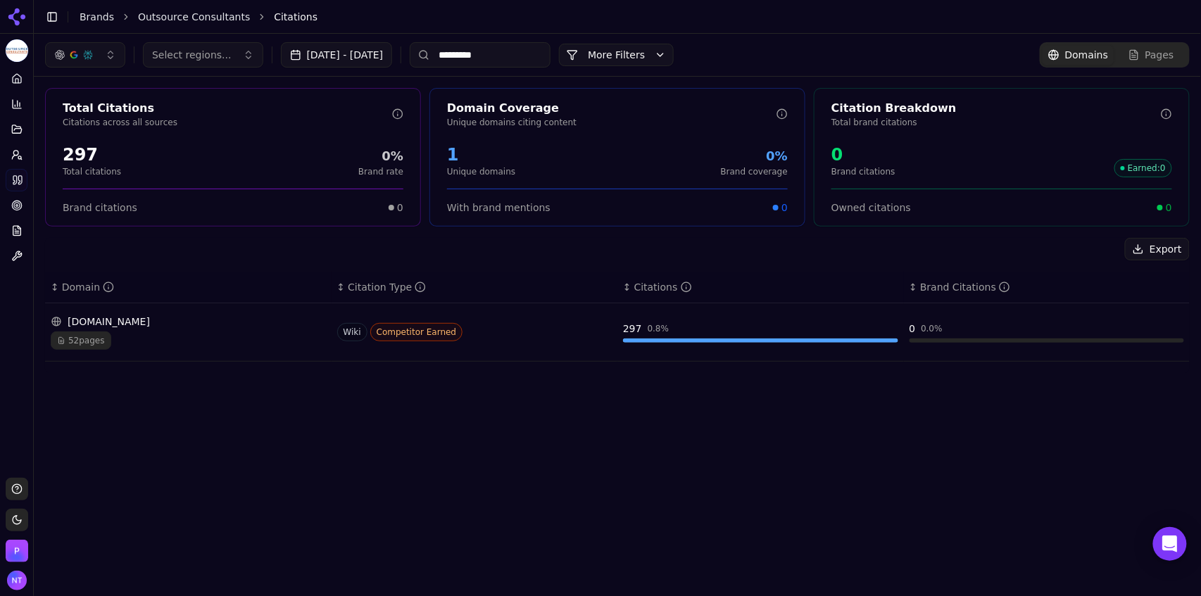
click at [531, 55] on input "*********" at bounding box center [480, 54] width 141 height 25
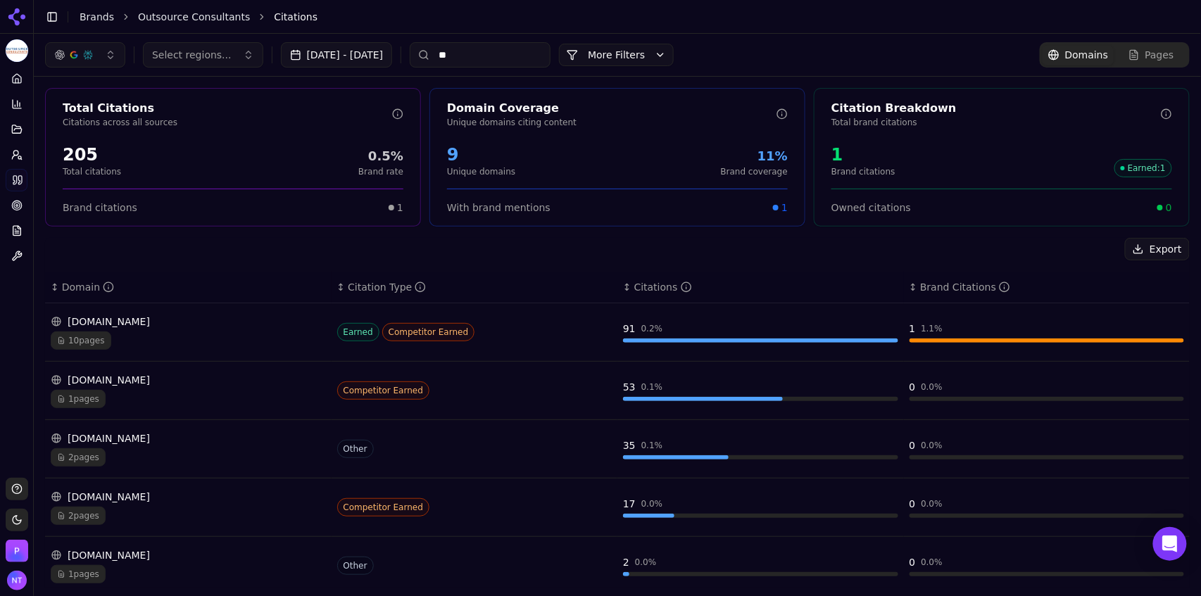
type input "*"
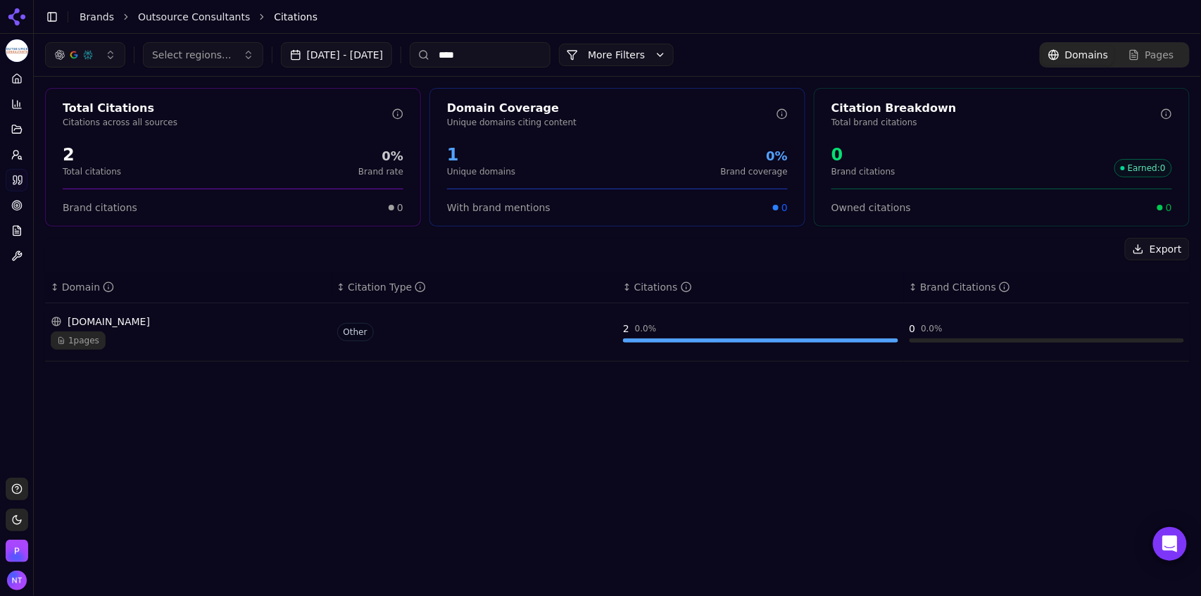
type input "*****"
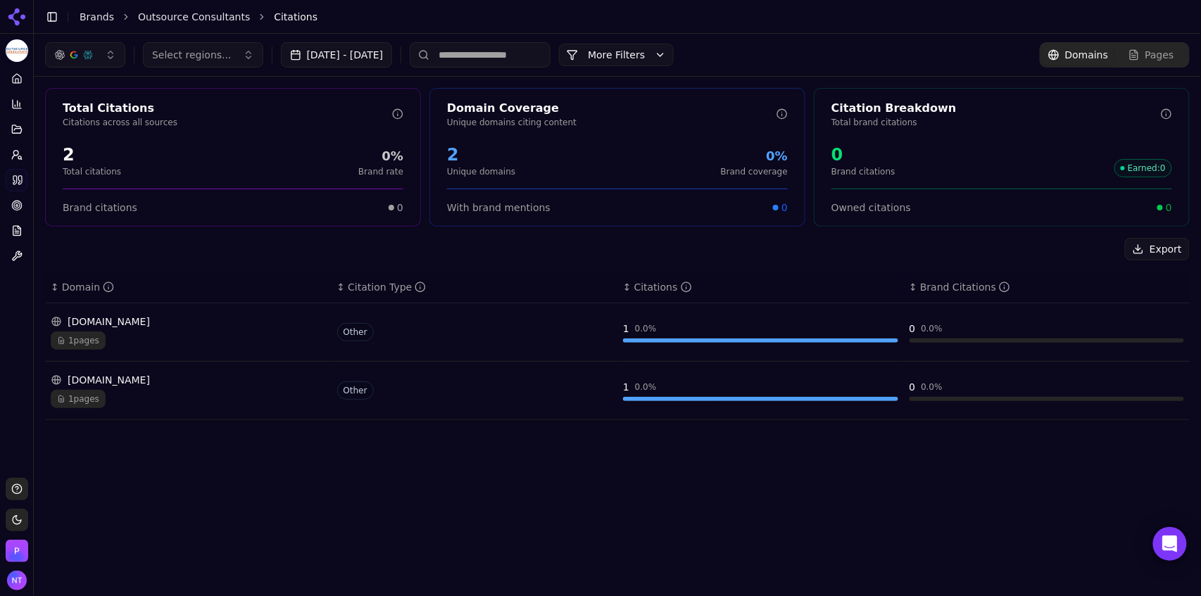
type input "*"
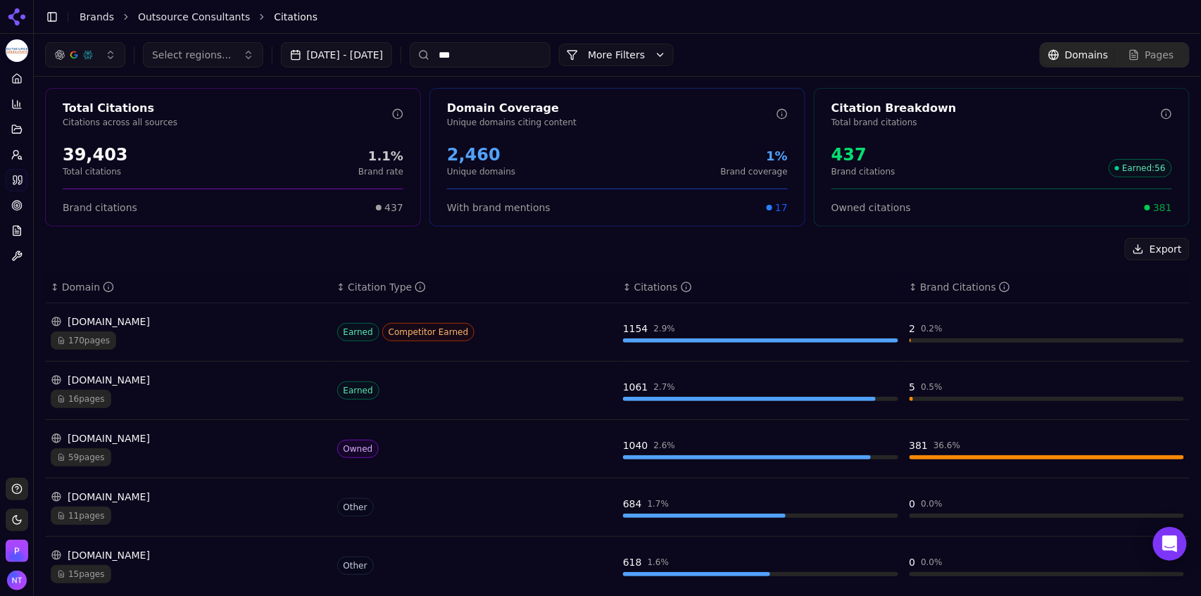
type input "****"
click at [1158, 57] on span "Pages" at bounding box center [1159, 55] width 29 height 14
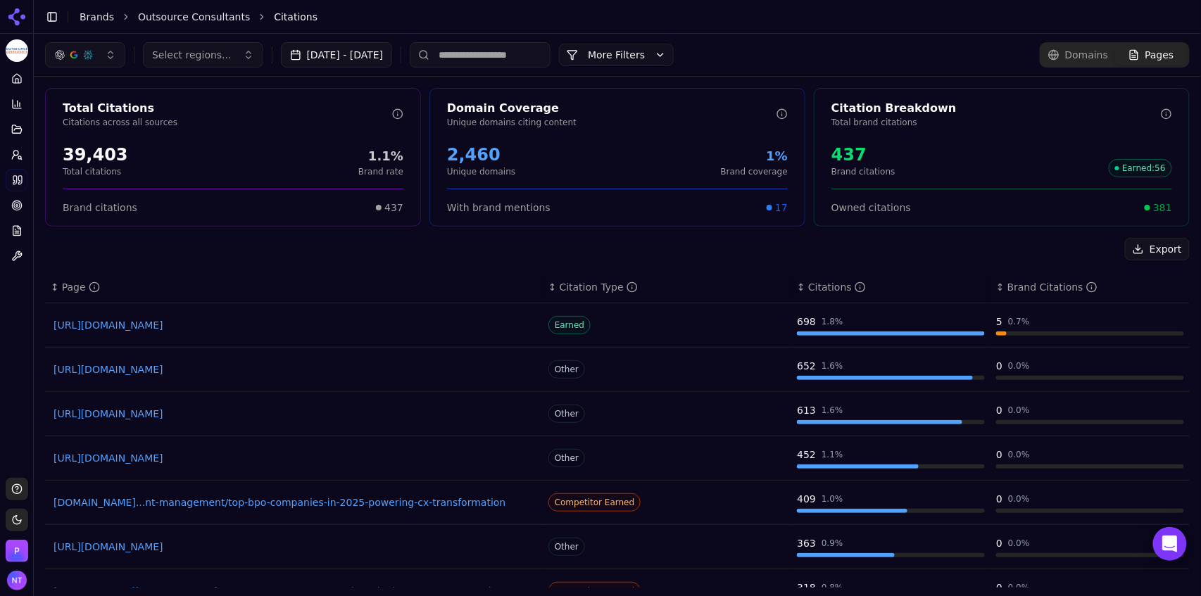
click at [543, 62] on input at bounding box center [480, 54] width 141 height 25
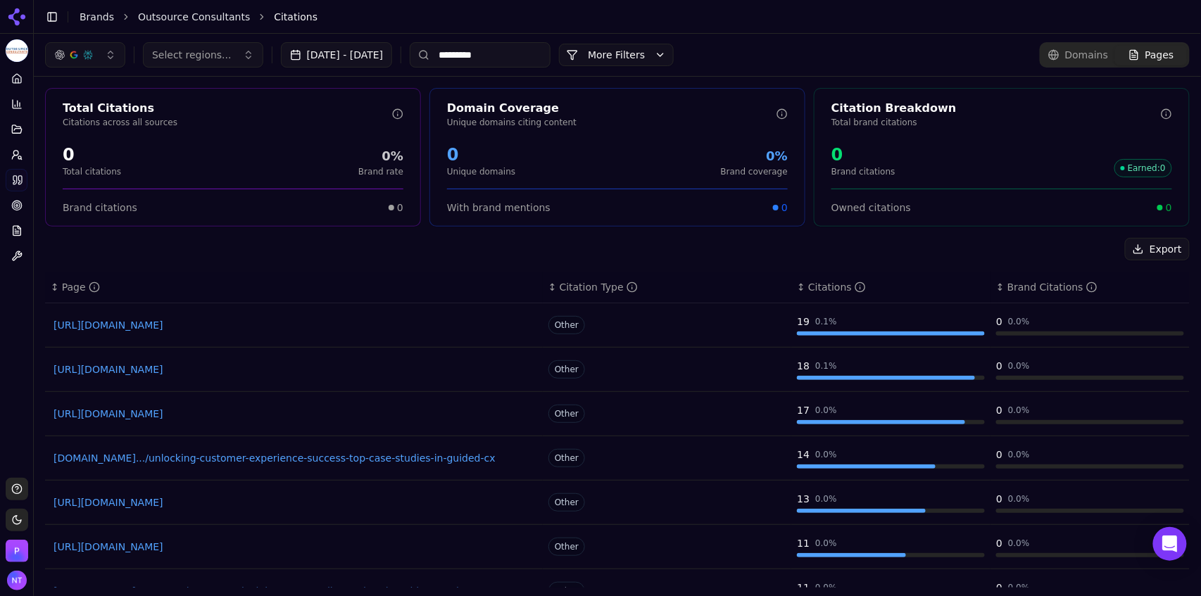
click at [177, 370] on link "[URL][DOMAIN_NAME]" at bounding box center [293, 370] width 481 height 14
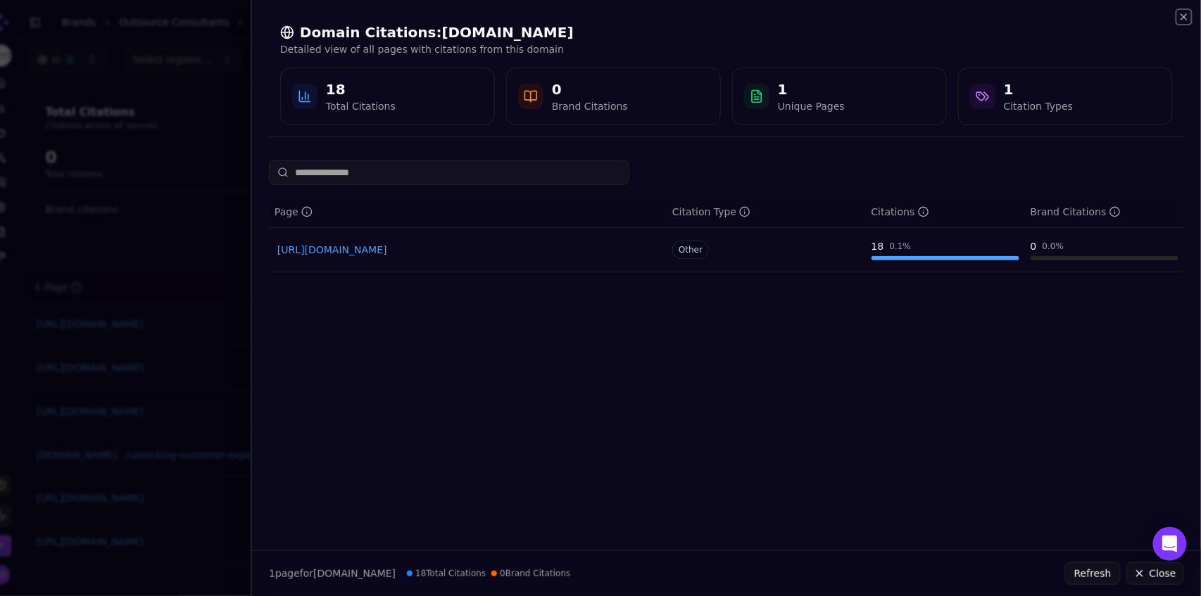
click at [1185, 18] on icon "button" at bounding box center [1183, 16] width 11 height 11
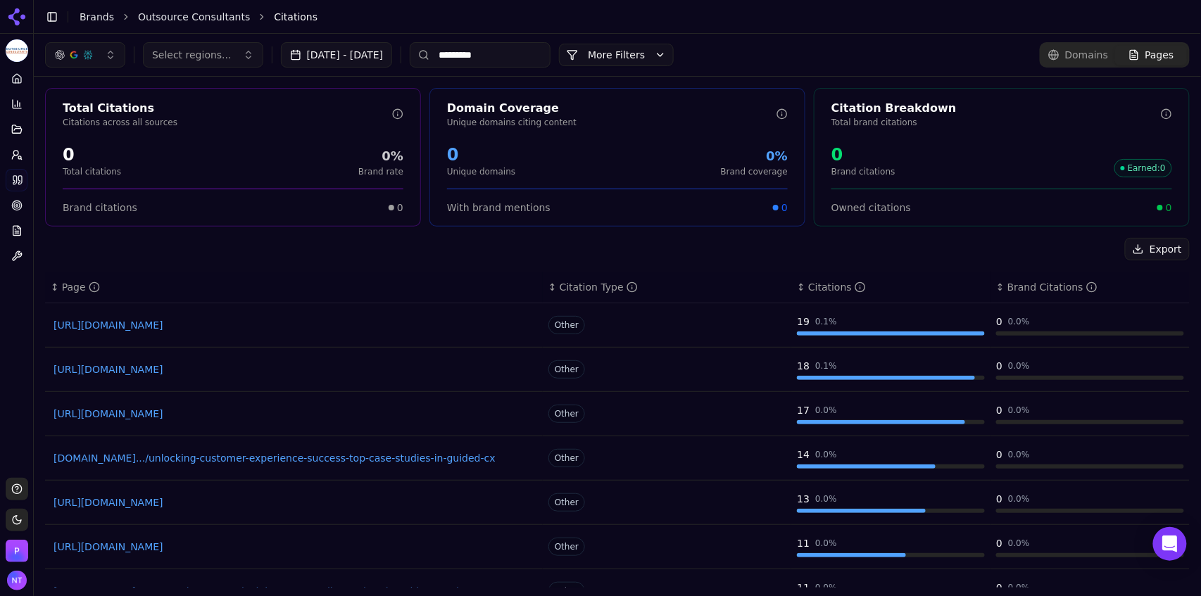
click at [171, 327] on link "[URL][DOMAIN_NAME]" at bounding box center [293, 325] width 481 height 14
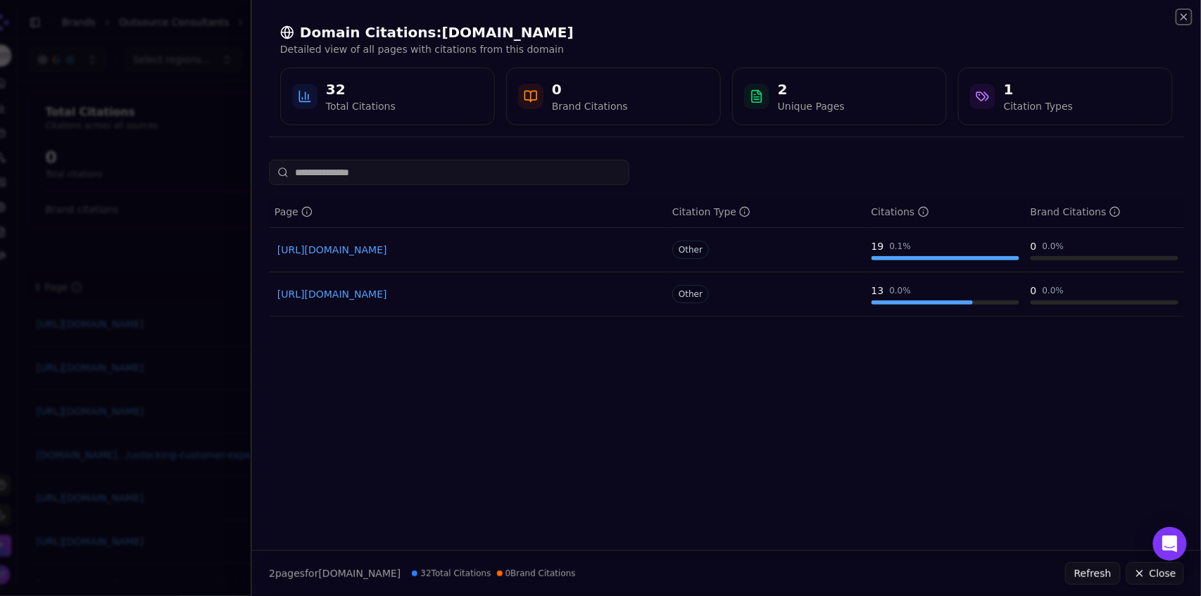
click at [1186, 17] on icon "button" at bounding box center [1183, 16] width 11 height 11
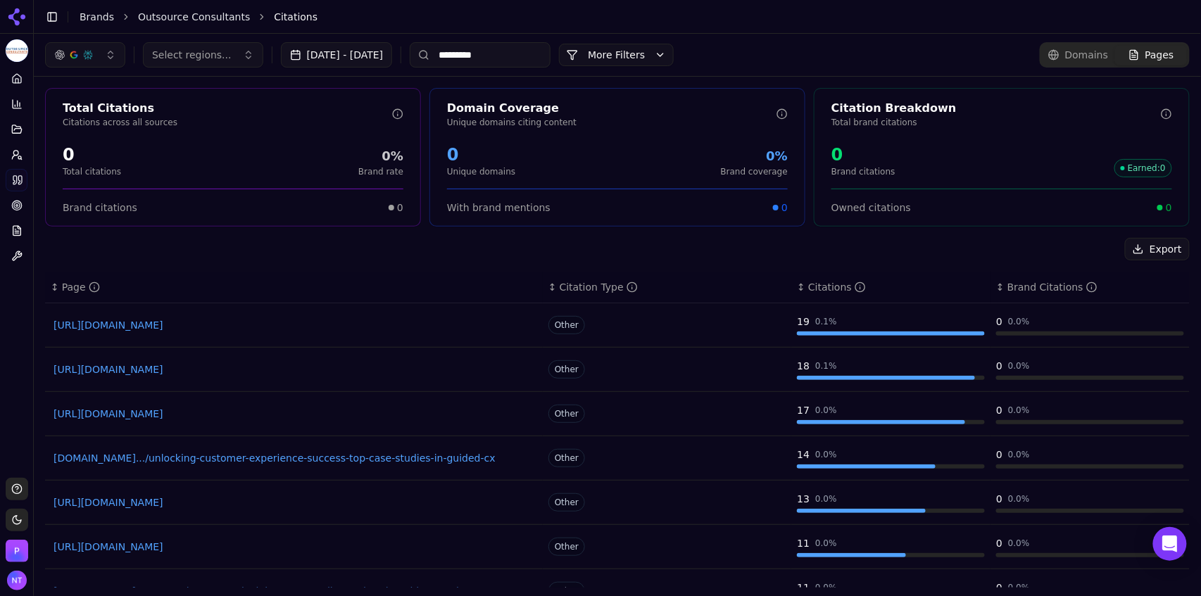
click at [540, 56] on input "*********" at bounding box center [480, 54] width 141 height 25
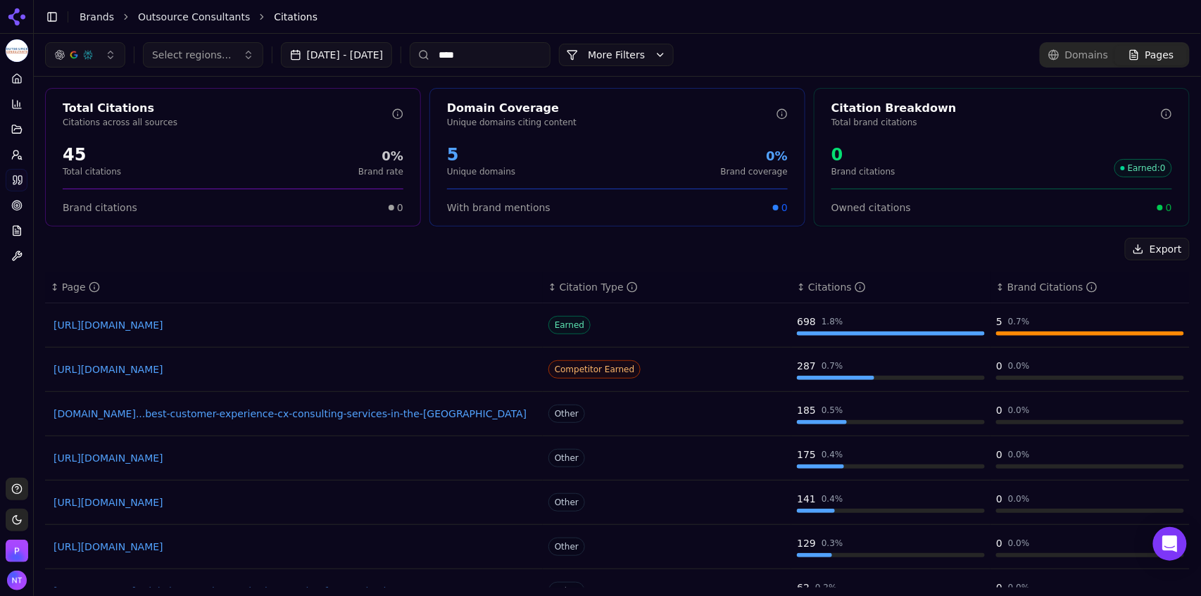
click at [404, 370] on link "[URL][DOMAIN_NAME]" at bounding box center [293, 370] width 481 height 14
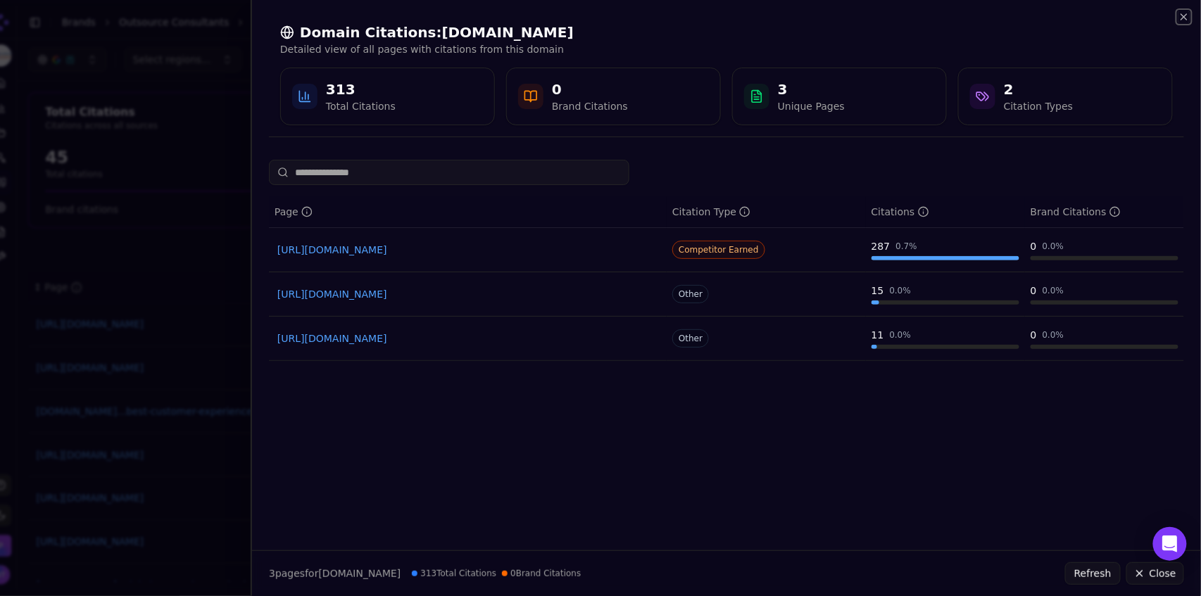
click at [1188, 21] on icon "button" at bounding box center [1183, 16] width 11 height 11
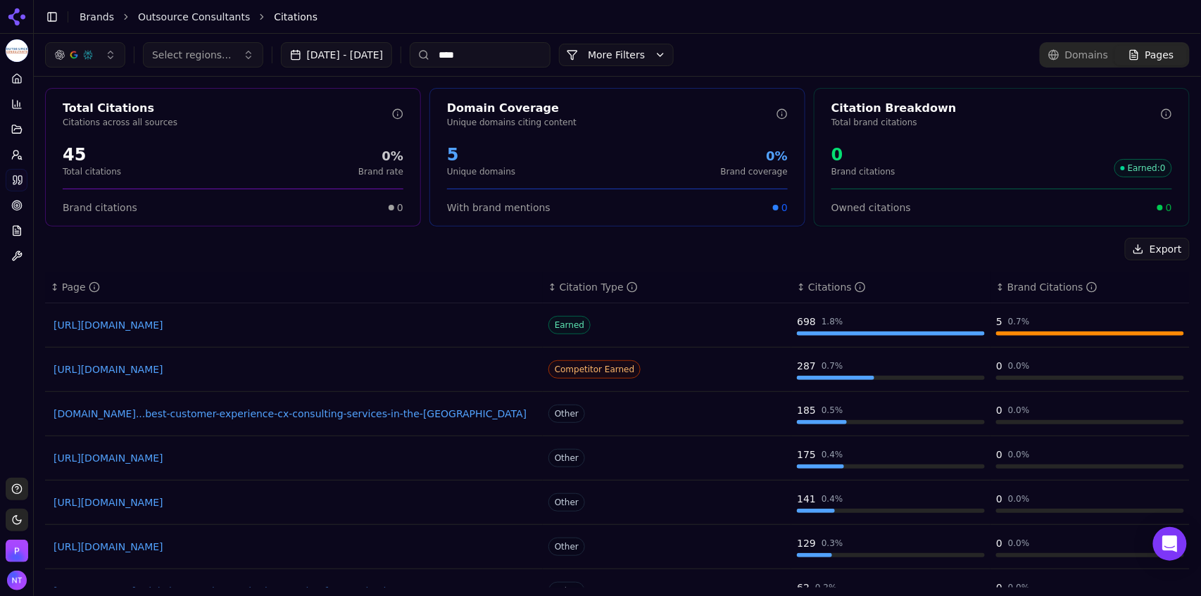
click at [301, 415] on link "[DOMAIN_NAME]...best-customer-experience-cx-consulting-services-in-the-[GEOGRAP…" at bounding box center [293, 414] width 481 height 14
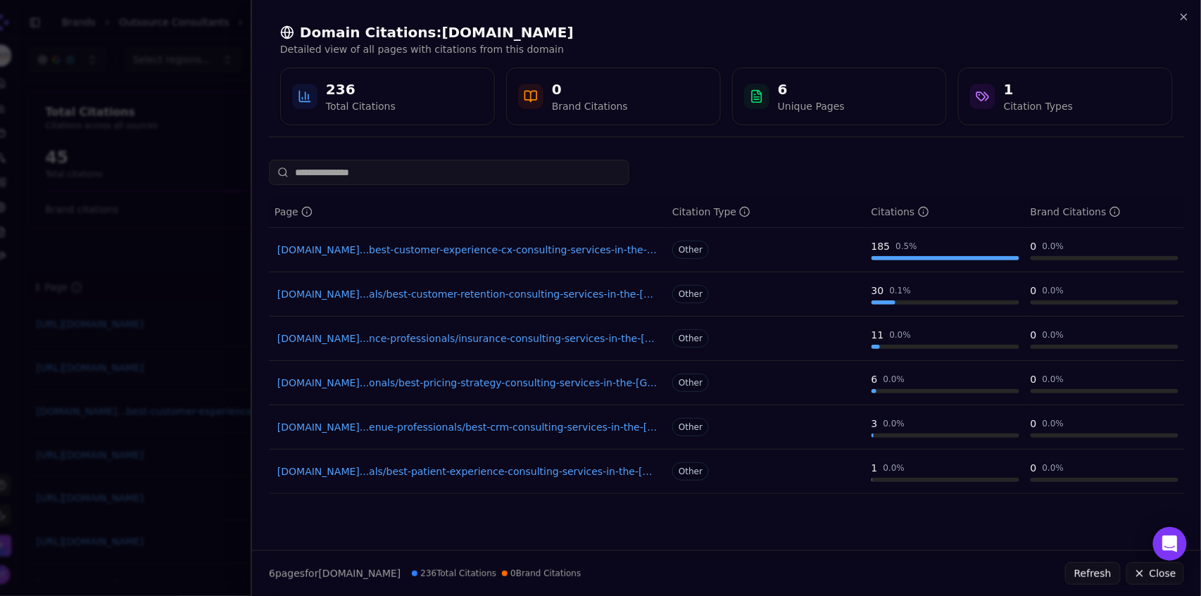
click at [1191, 19] on div "Domain Citations: [DOMAIN_NAME] Detailed view of all pages with citations from …" at bounding box center [726, 74] width 949 height 149
click at [1184, 18] on icon "button" at bounding box center [1183, 16] width 11 height 11
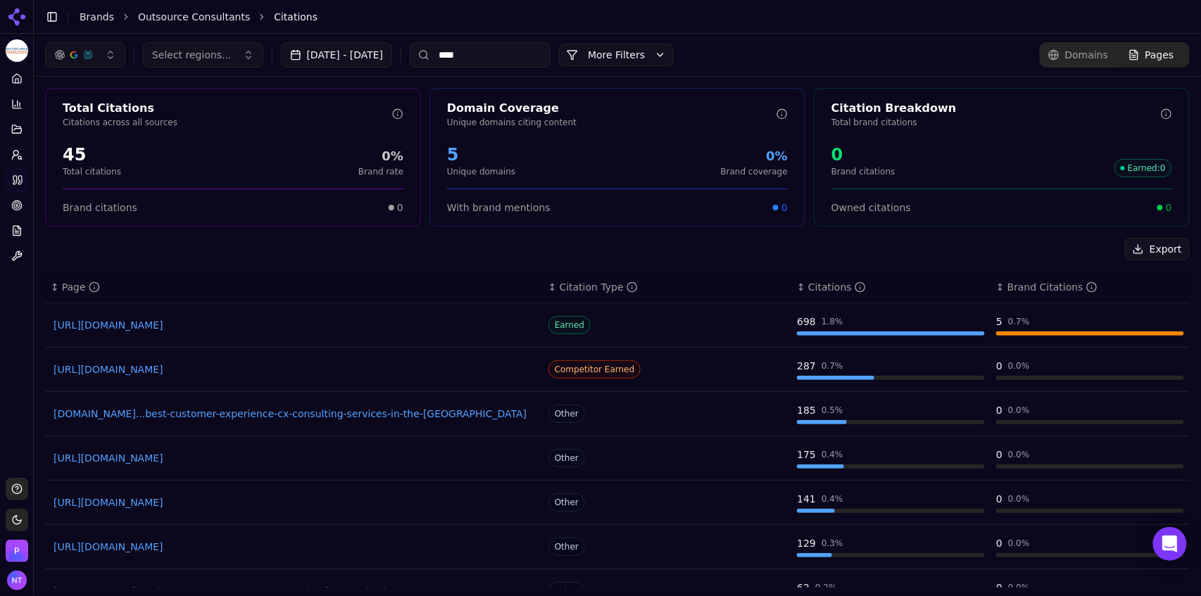
click at [316, 455] on link "[URL][DOMAIN_NAME]" at bounding box center [293, 458] width 481 height 14
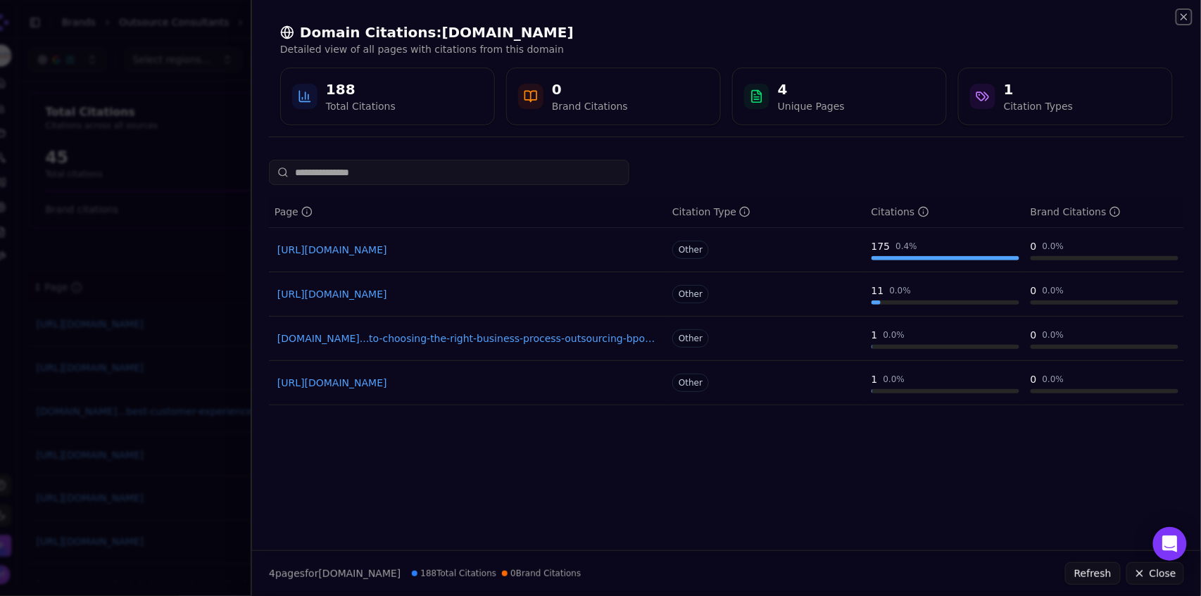
click at [1187, 20] on icon "button" at bounding box center [1183, 16] width 11 height 11
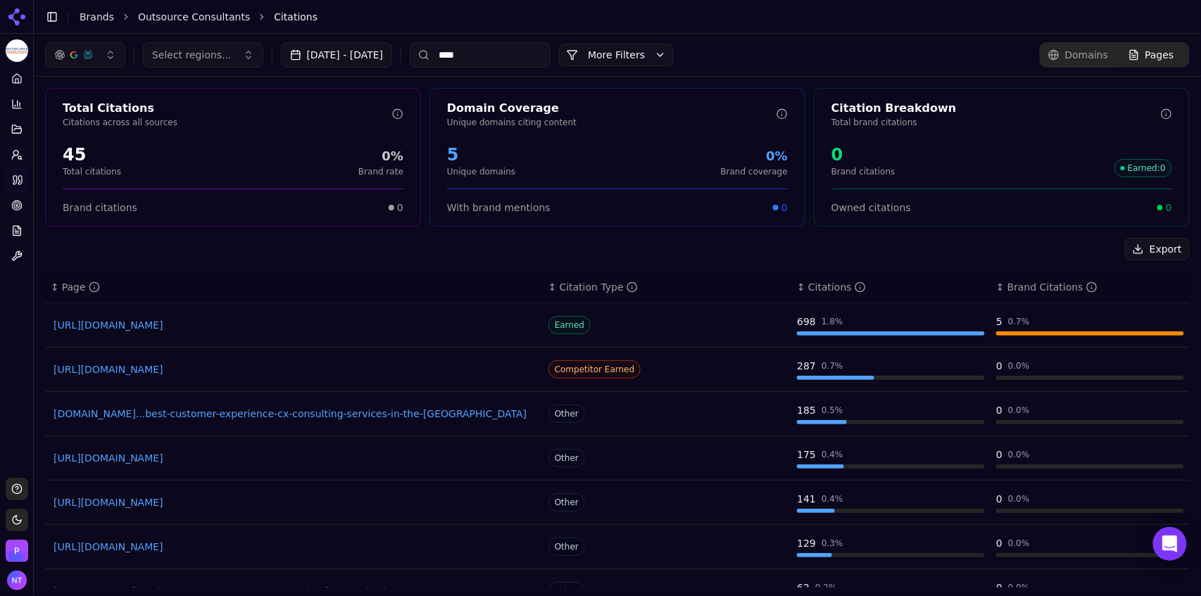
click at [529, 58] on input "****" at bounding box center [480, 54] width 141 height 25
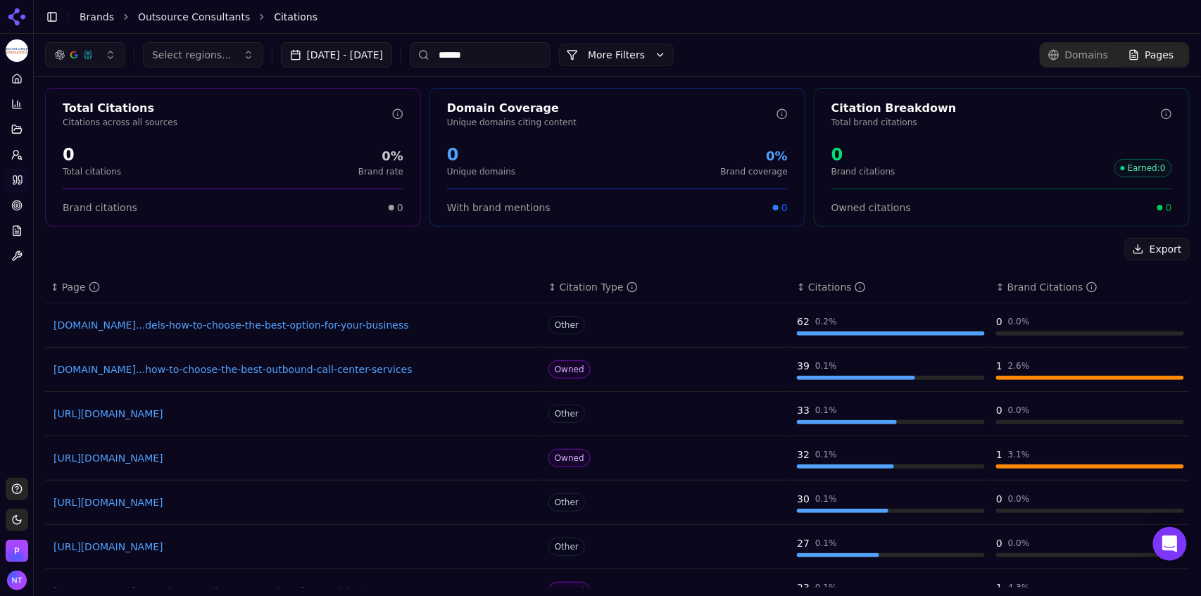
type input "******"
click at [296, 325] on link "[DOMAIN_NAME]...dels-how-to-choose-the-best-option-for-your-business" at bounding box center [293, 325] width 481 height 14
